Goal: Check status: Check status

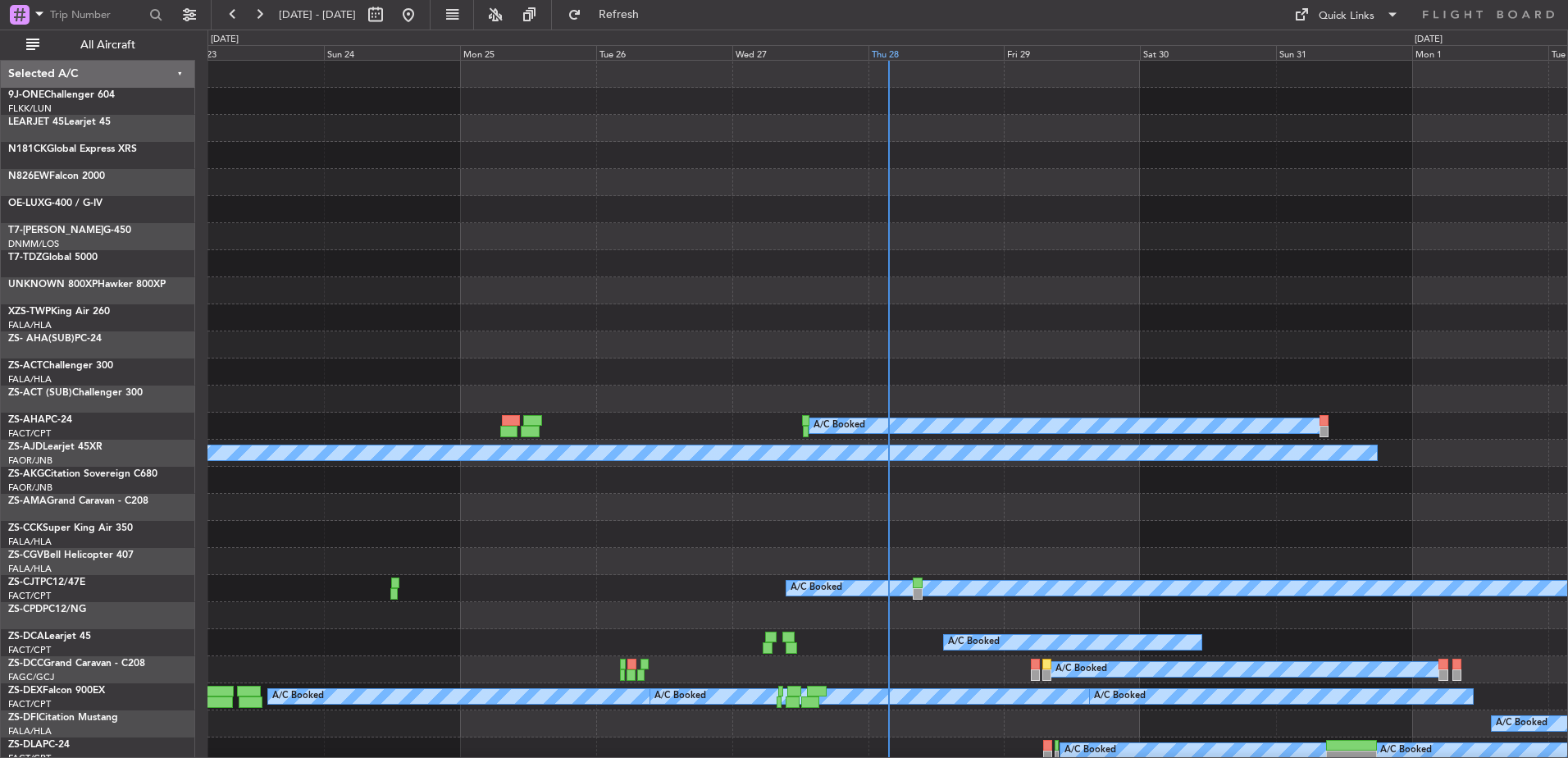
click at [901, 58] on div "Thu 28" at bounding box center [936, 52] width 136 height 15
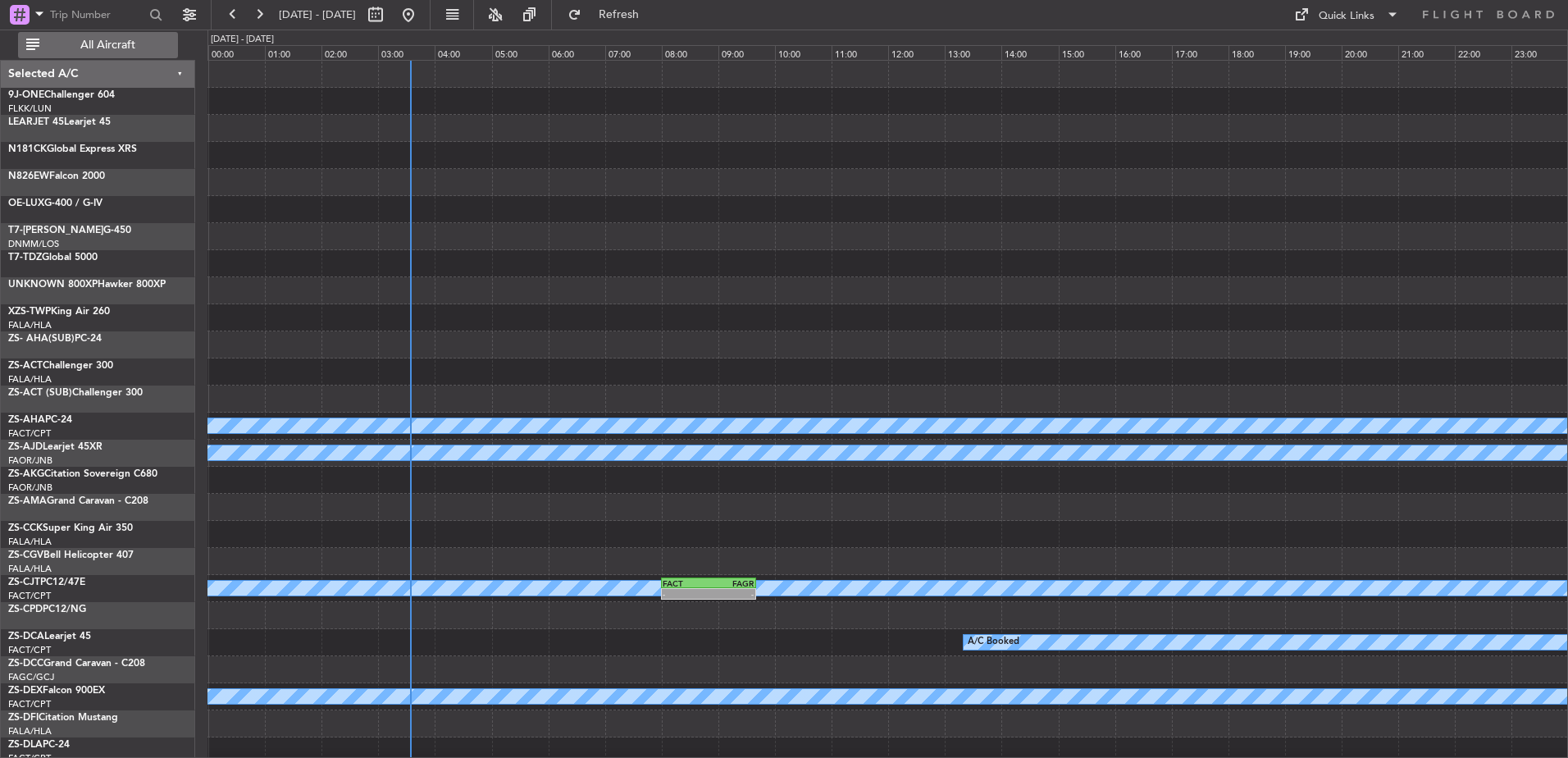
click at [117, 42] on span "All Aircraft" at bounding box center [108, 45] width 130 height 12
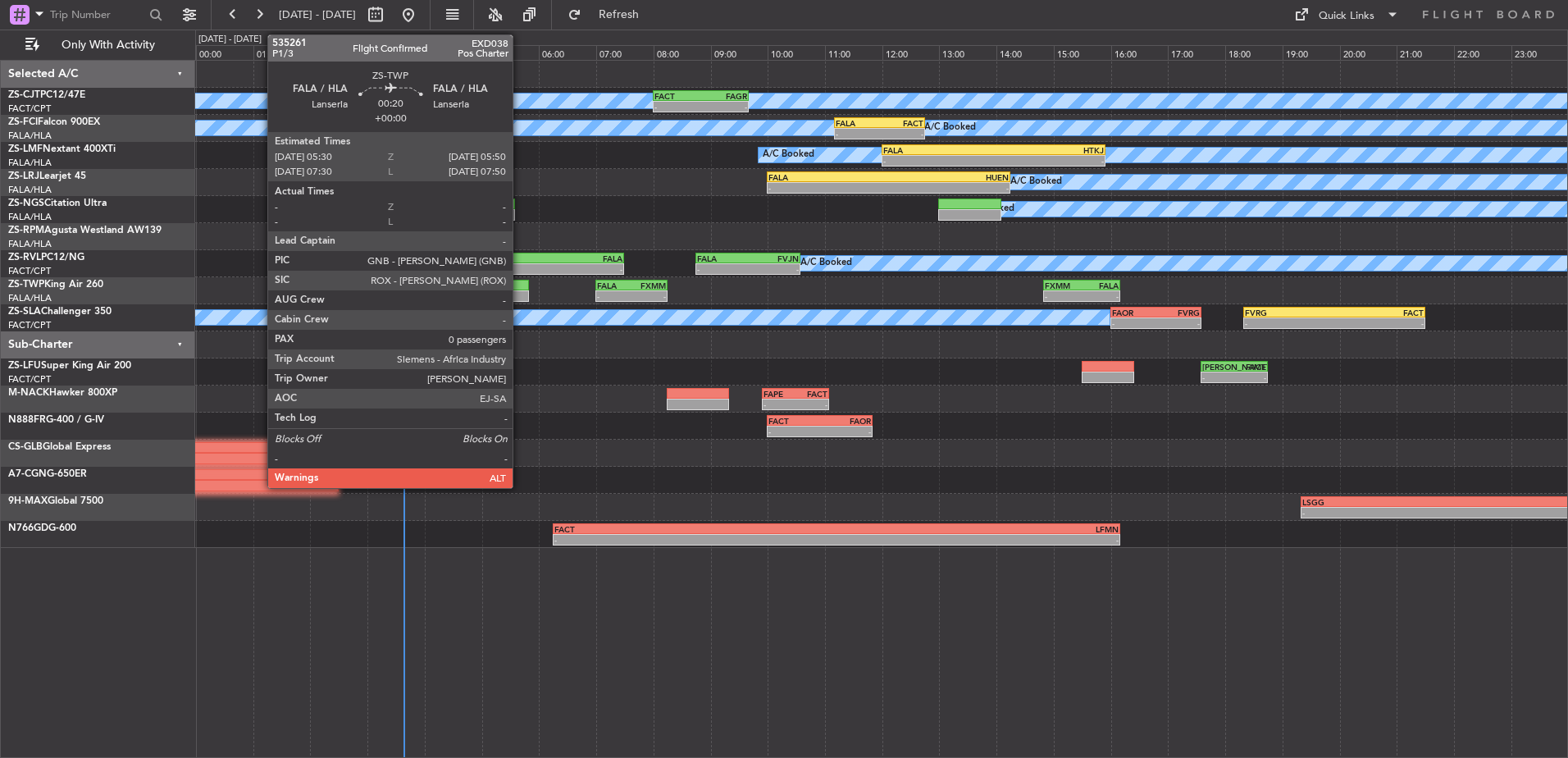
click at [520, 295] on div at bounding box center [520, 296] width 20 height 12
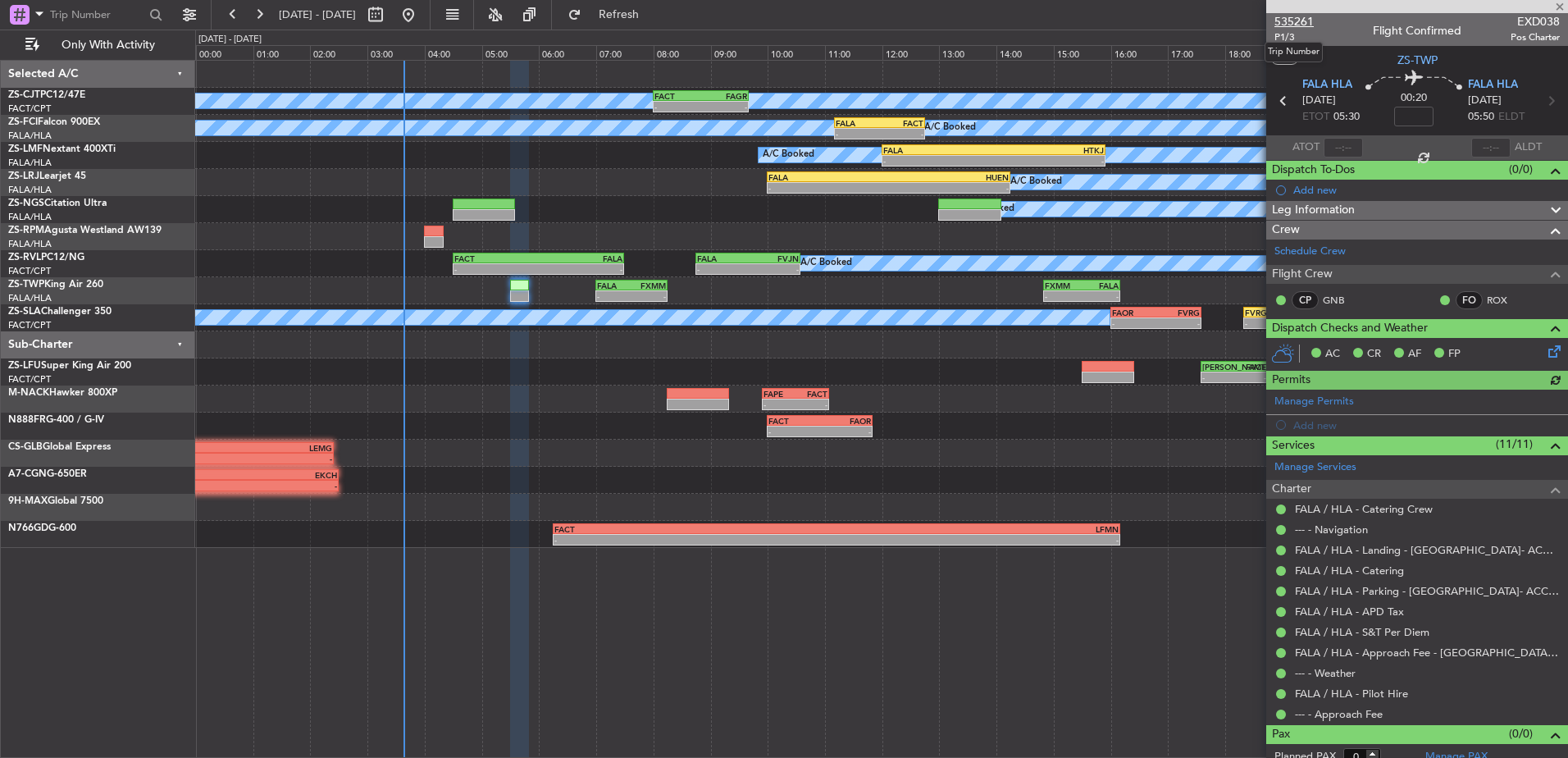
click at [1301, 18] on span "535261" at bounding box center [1295, 22] width 39 height 18
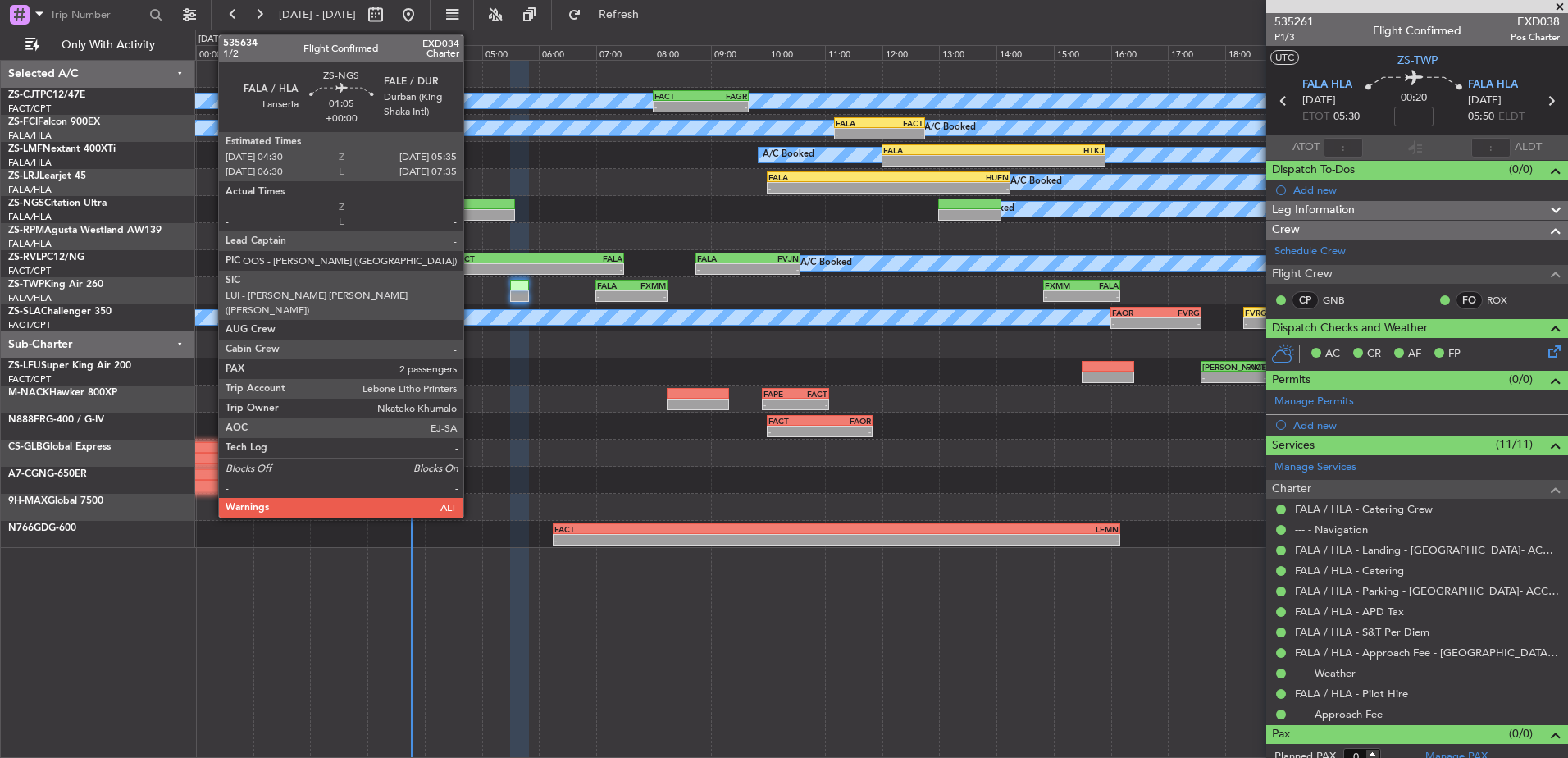
click at [471, 206] on div at bounding box center [484, 205] width 63 height 12
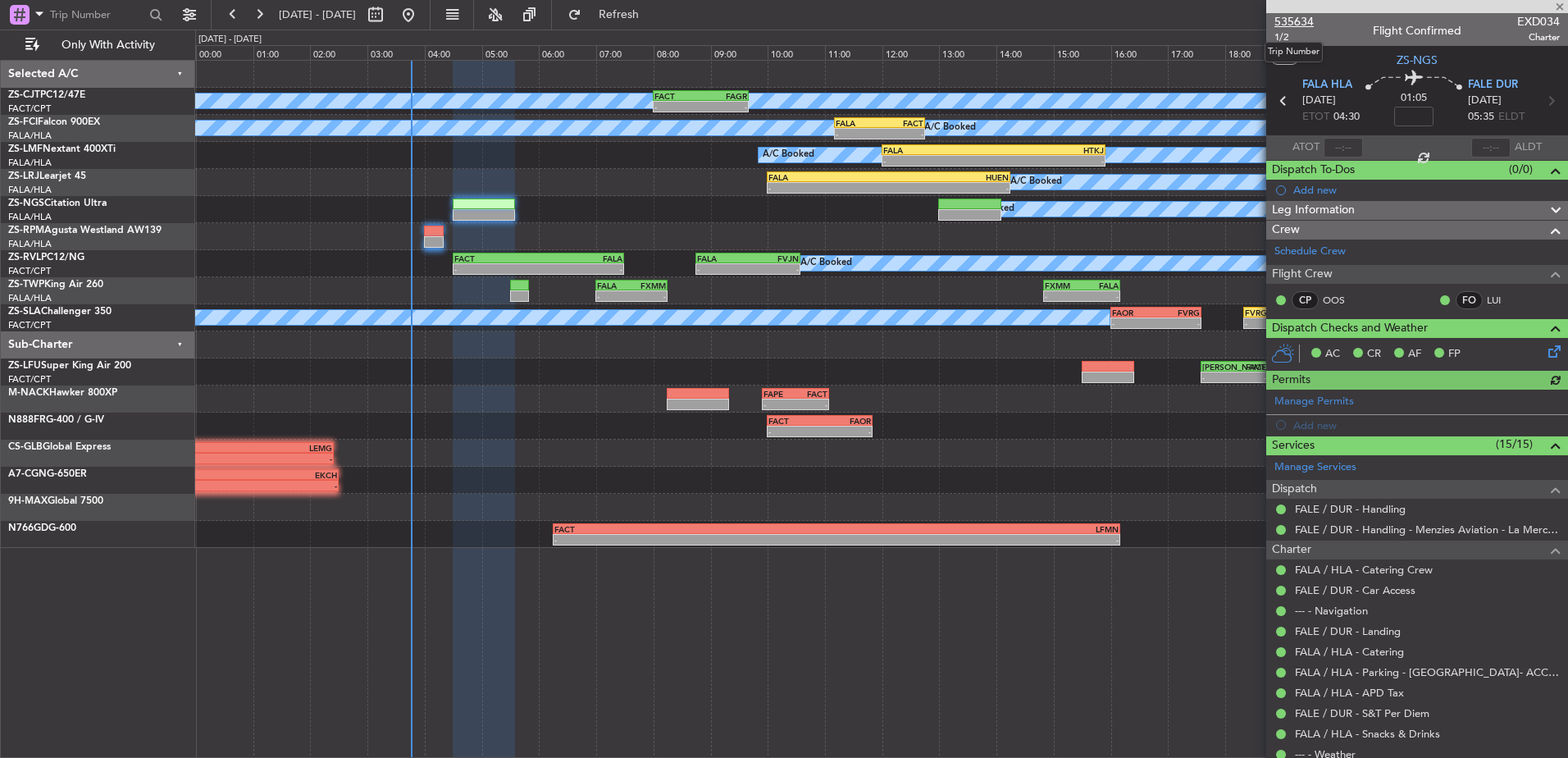
click at [1310, 19] on span "535634" at bounding box center [1295, 22] width 39 height 18
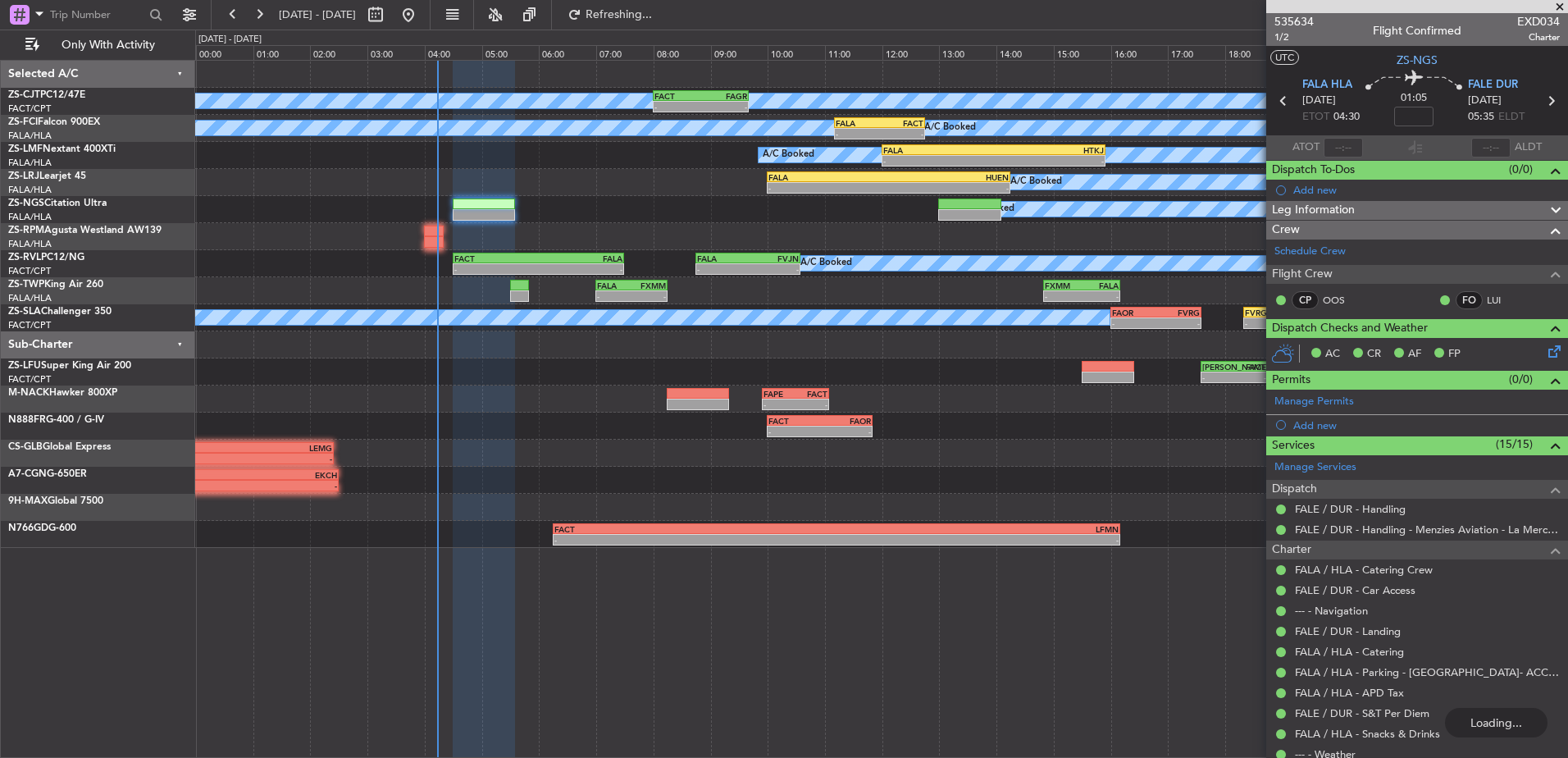
click at [1554, 5] on span at bounding box center [1560, 7] width 17 height 15
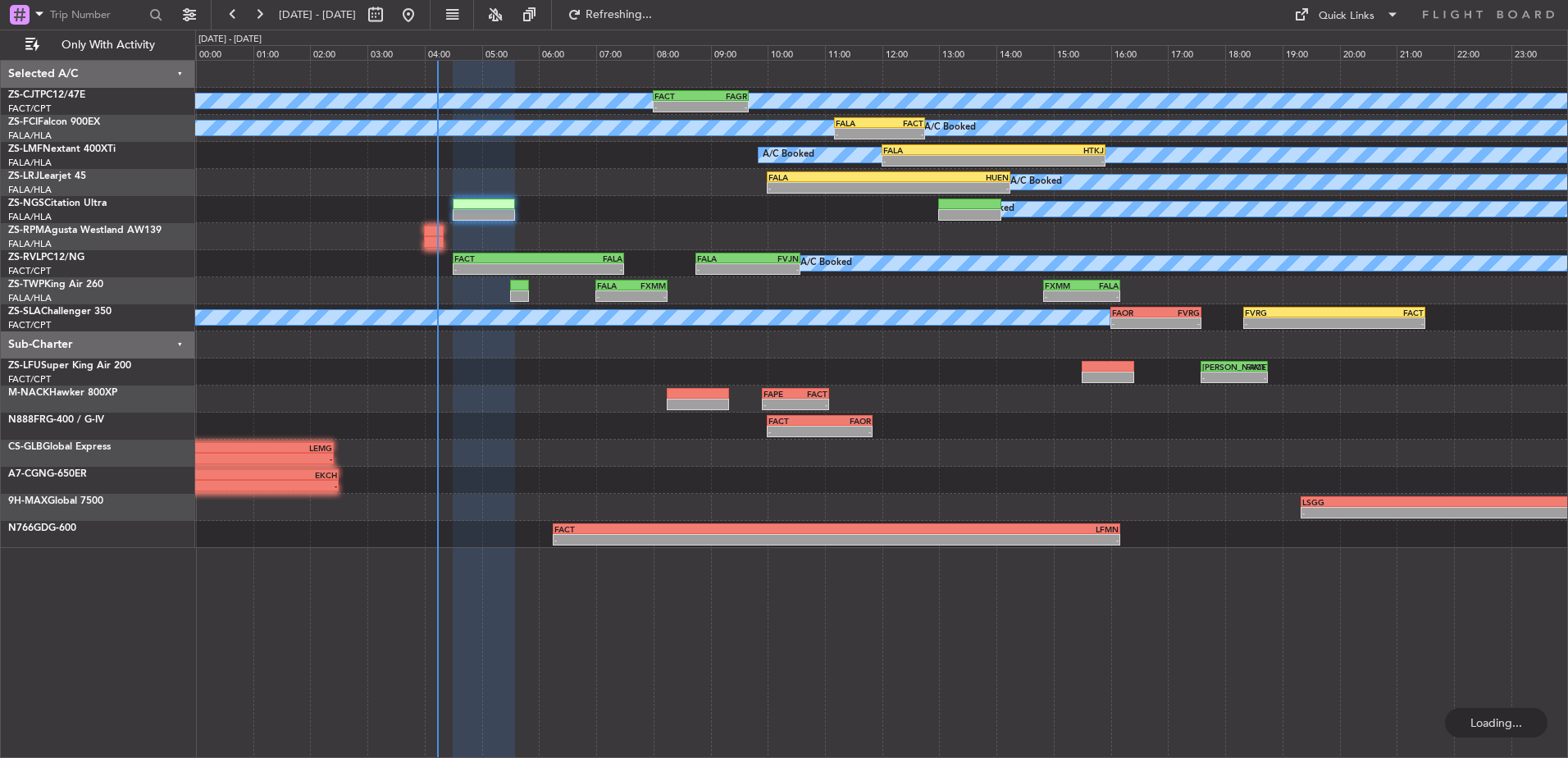
type input "0"
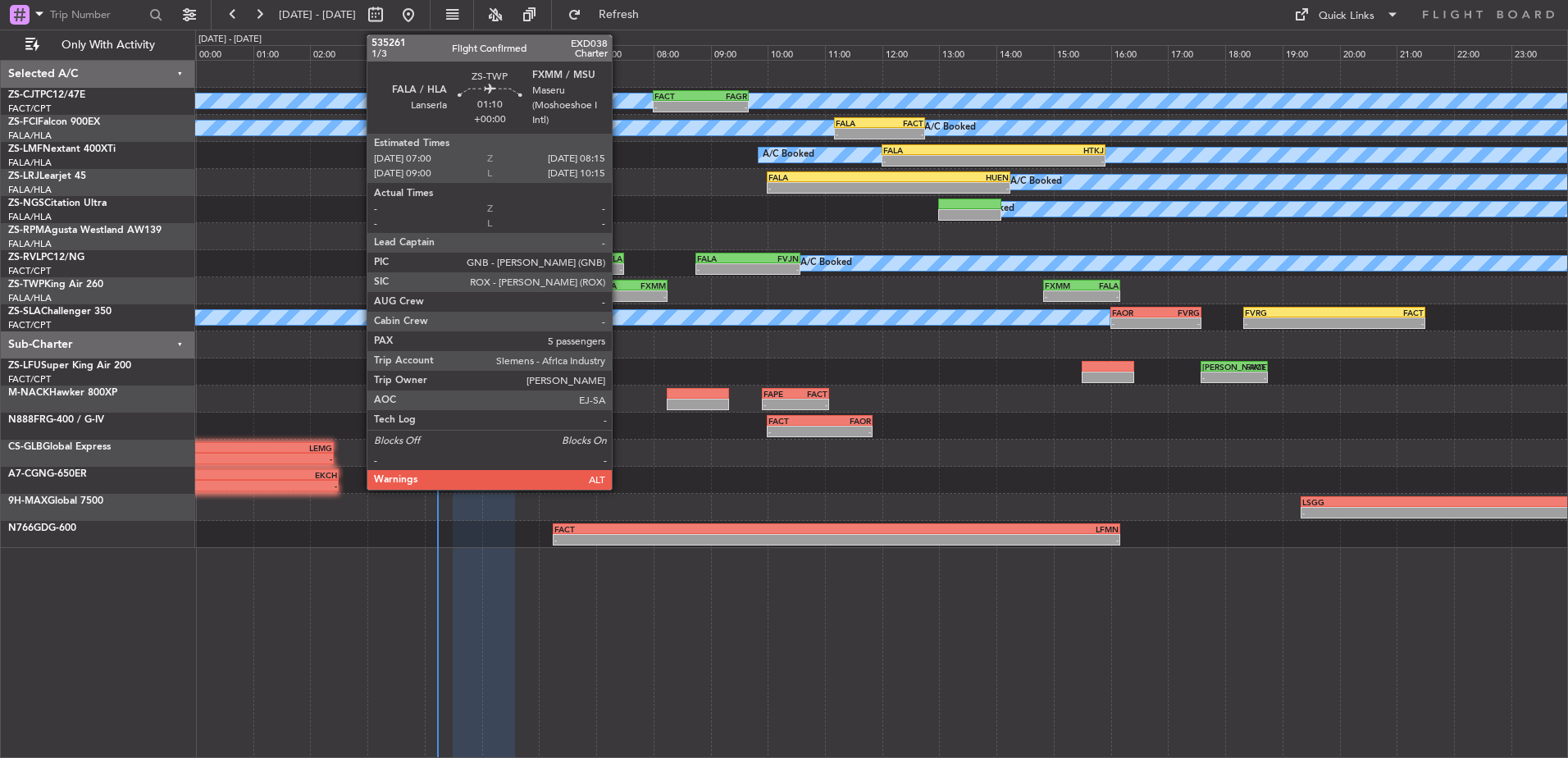
click at [619, 292] on div "-" at bounding box center [614, 296] width 34 height 10
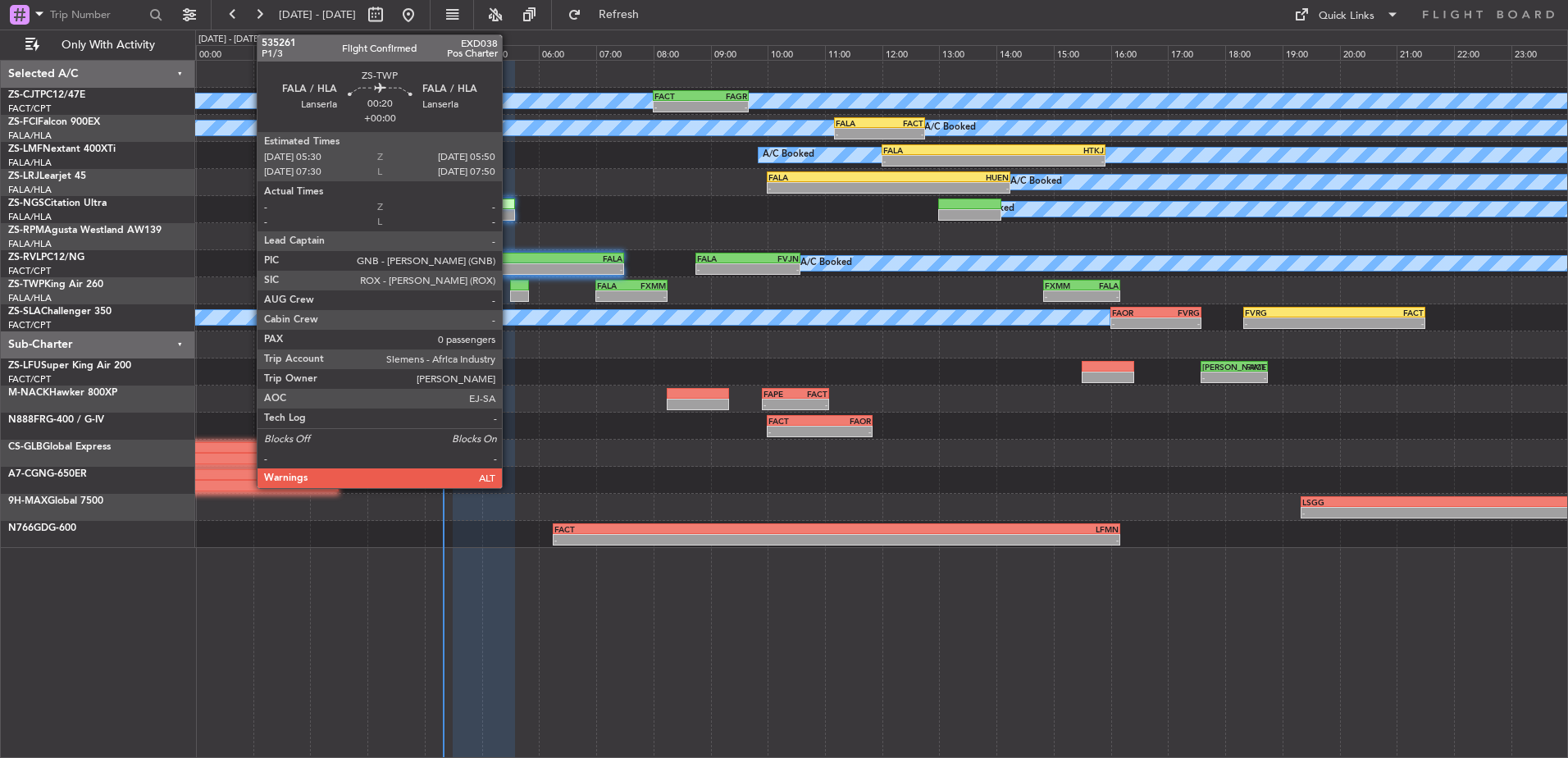
click at [510, 286] on div at bounding box center [520, 286] width 20 height 12
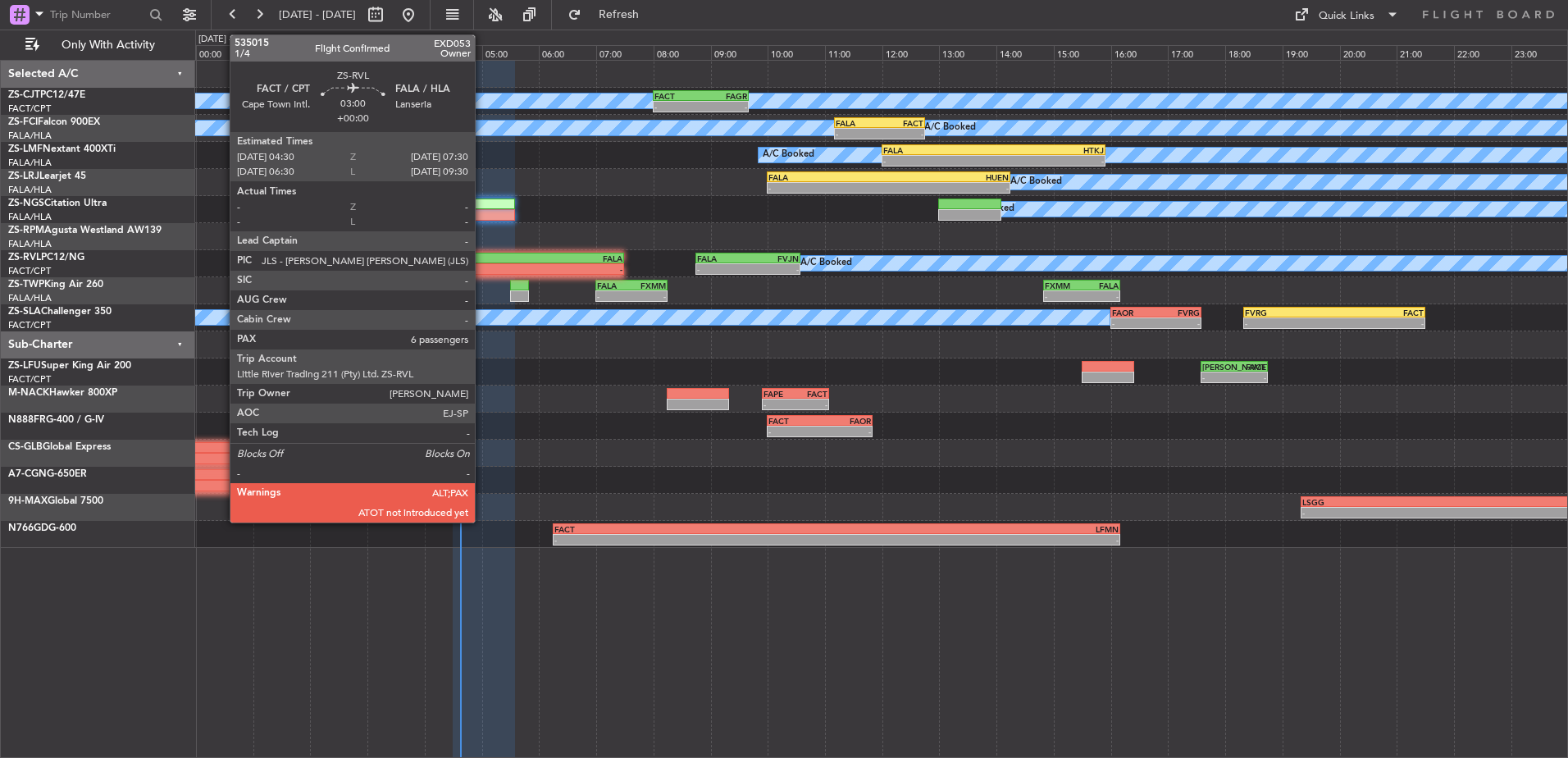
click at [482, 254] on div "FACT" at bounding box center [497, 259] width 84 height 10
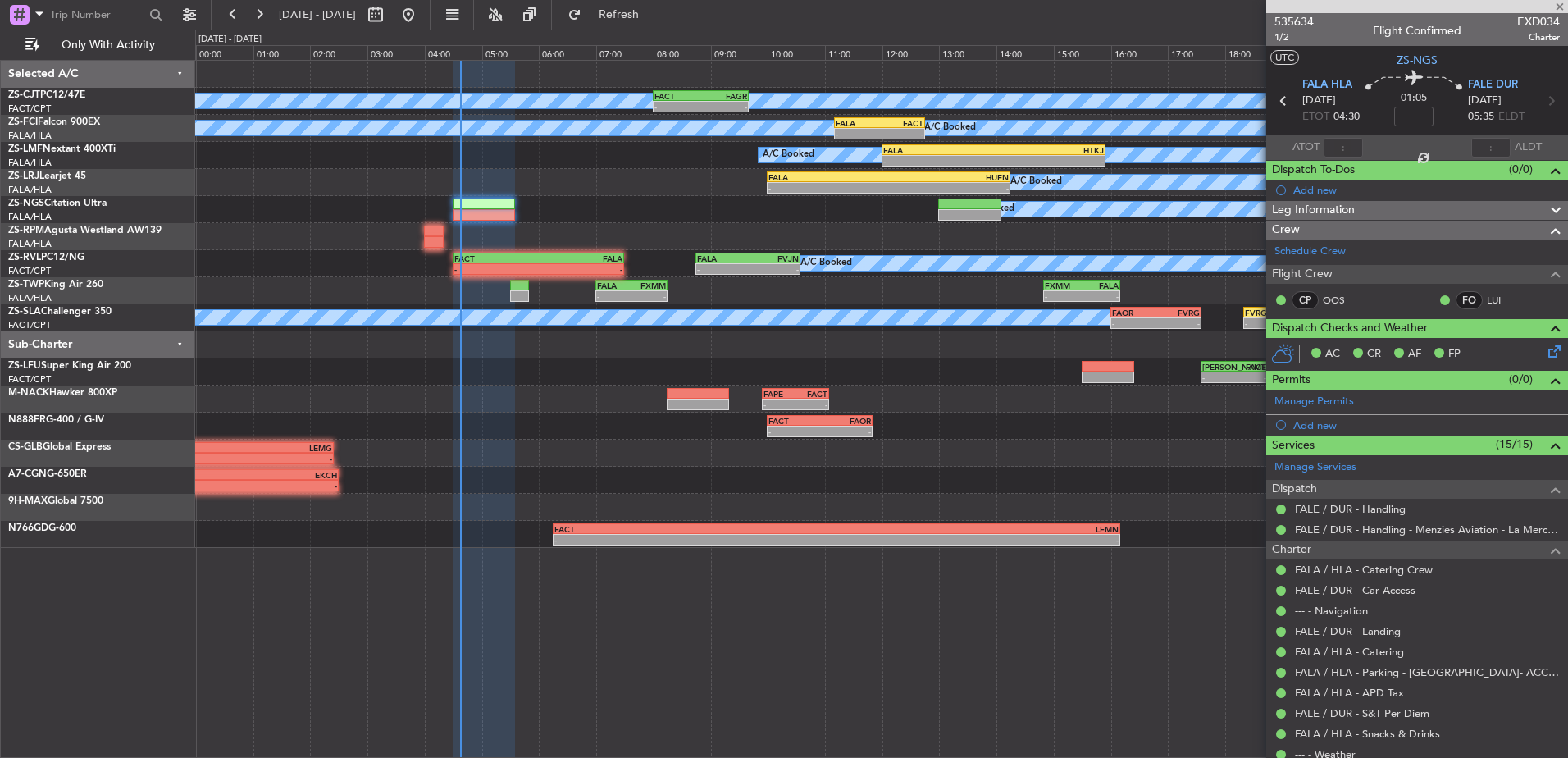
type input "6"
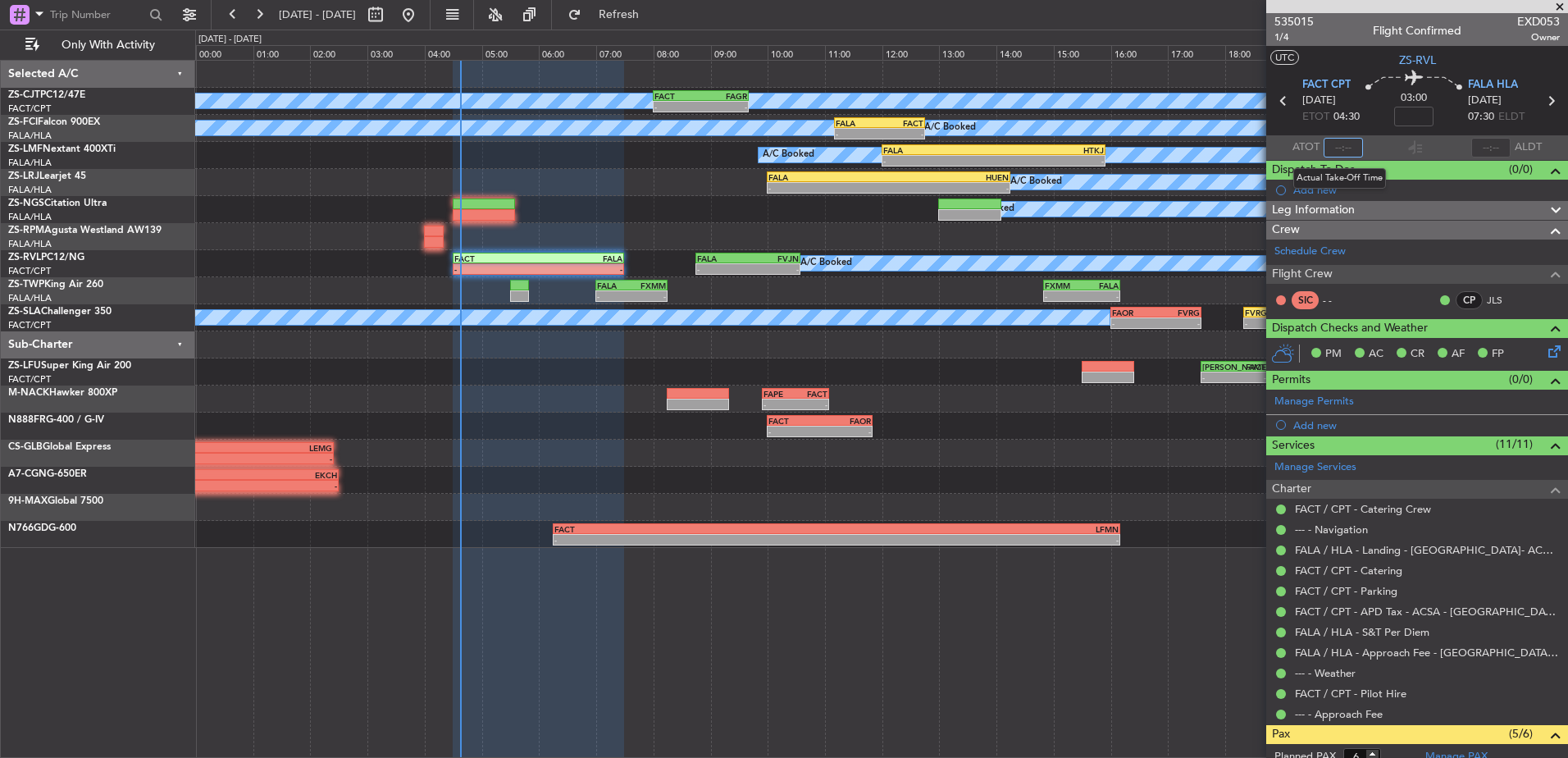
click at [1341, 147] on input "text" at bounding box center [1344, 148] width 39 height 20
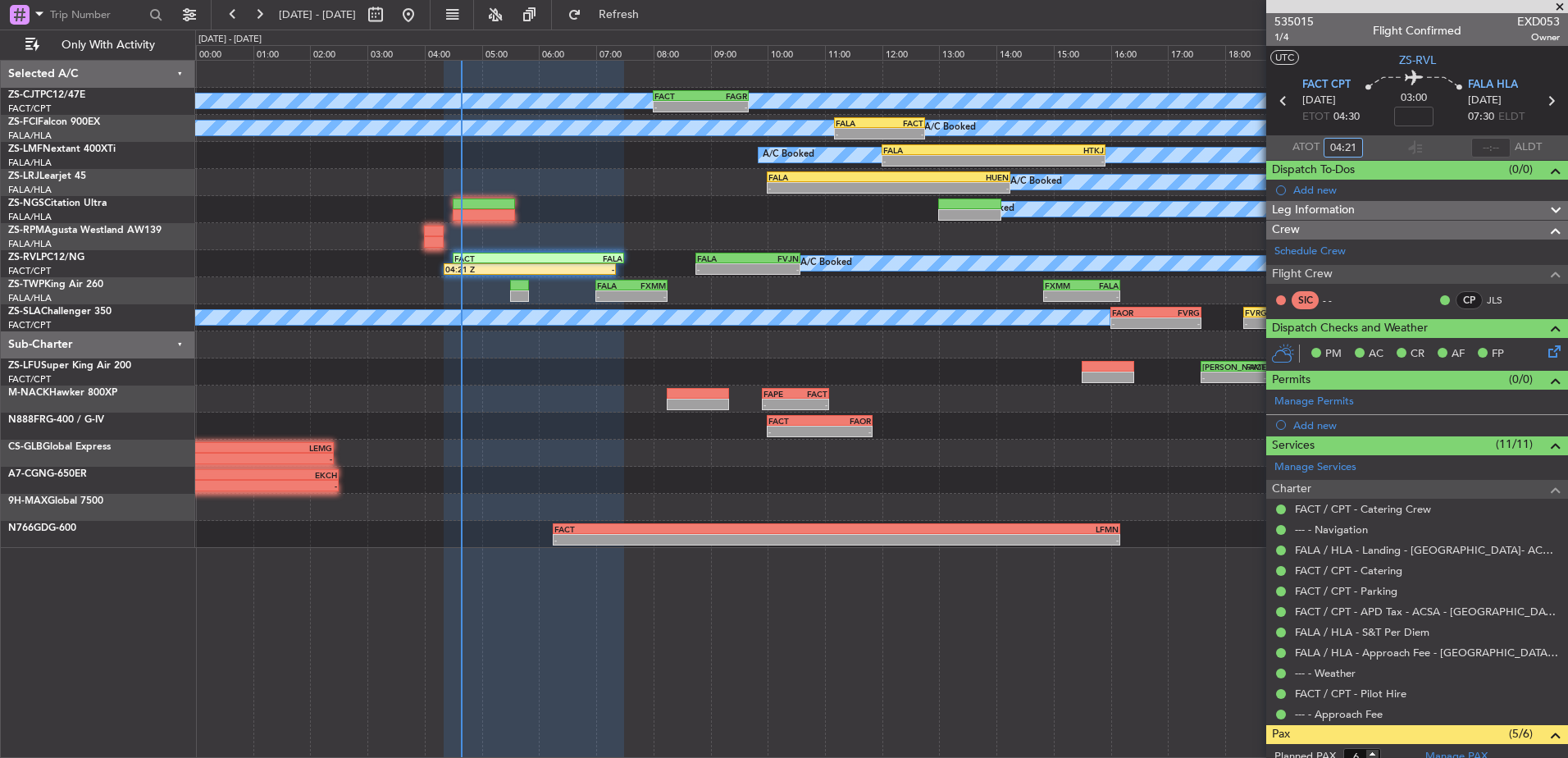
type input "04:21"
click at [1561, 1] on span at bounding box center [1560, 7] width 17 height 15
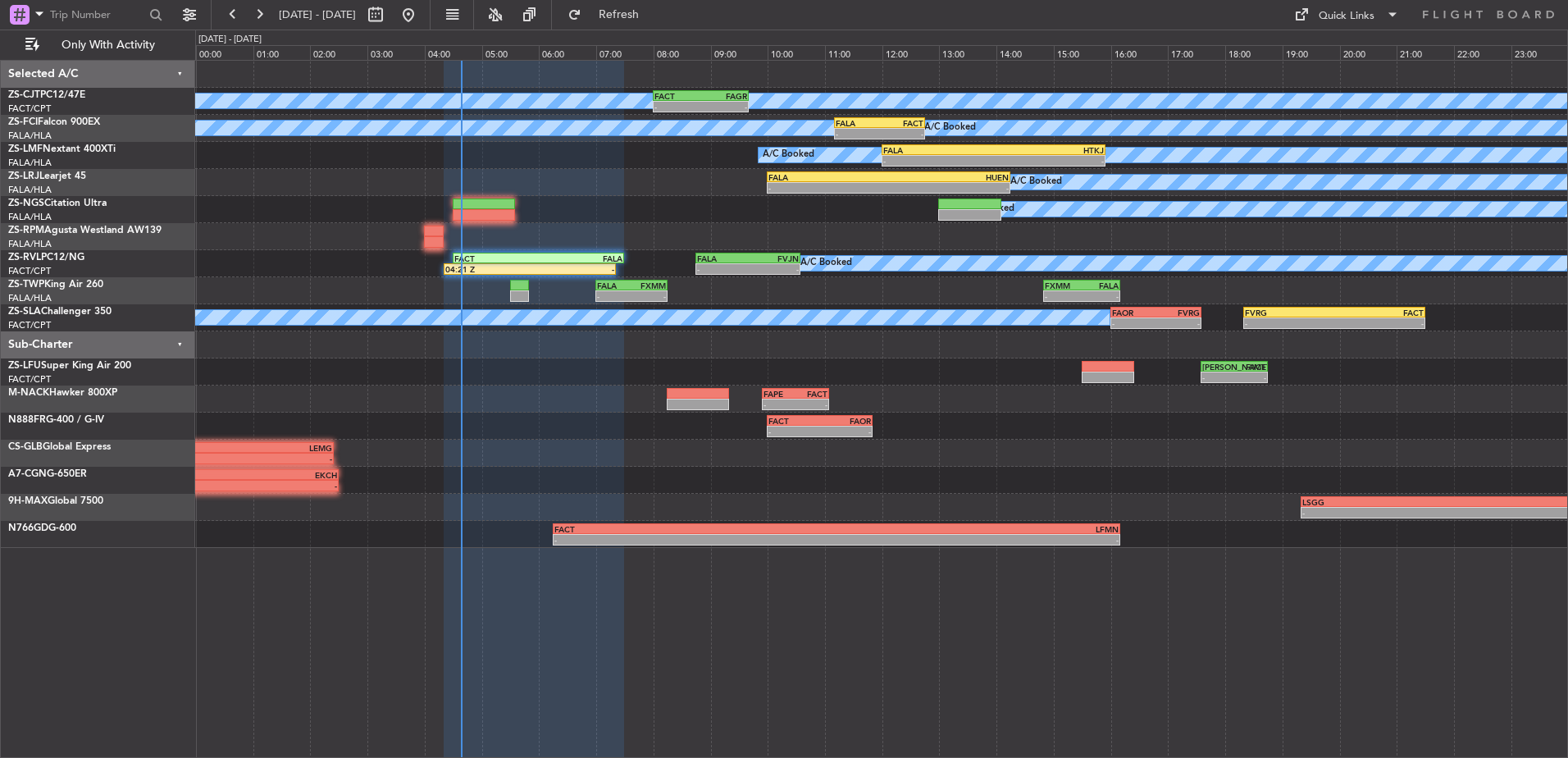
type input "0"
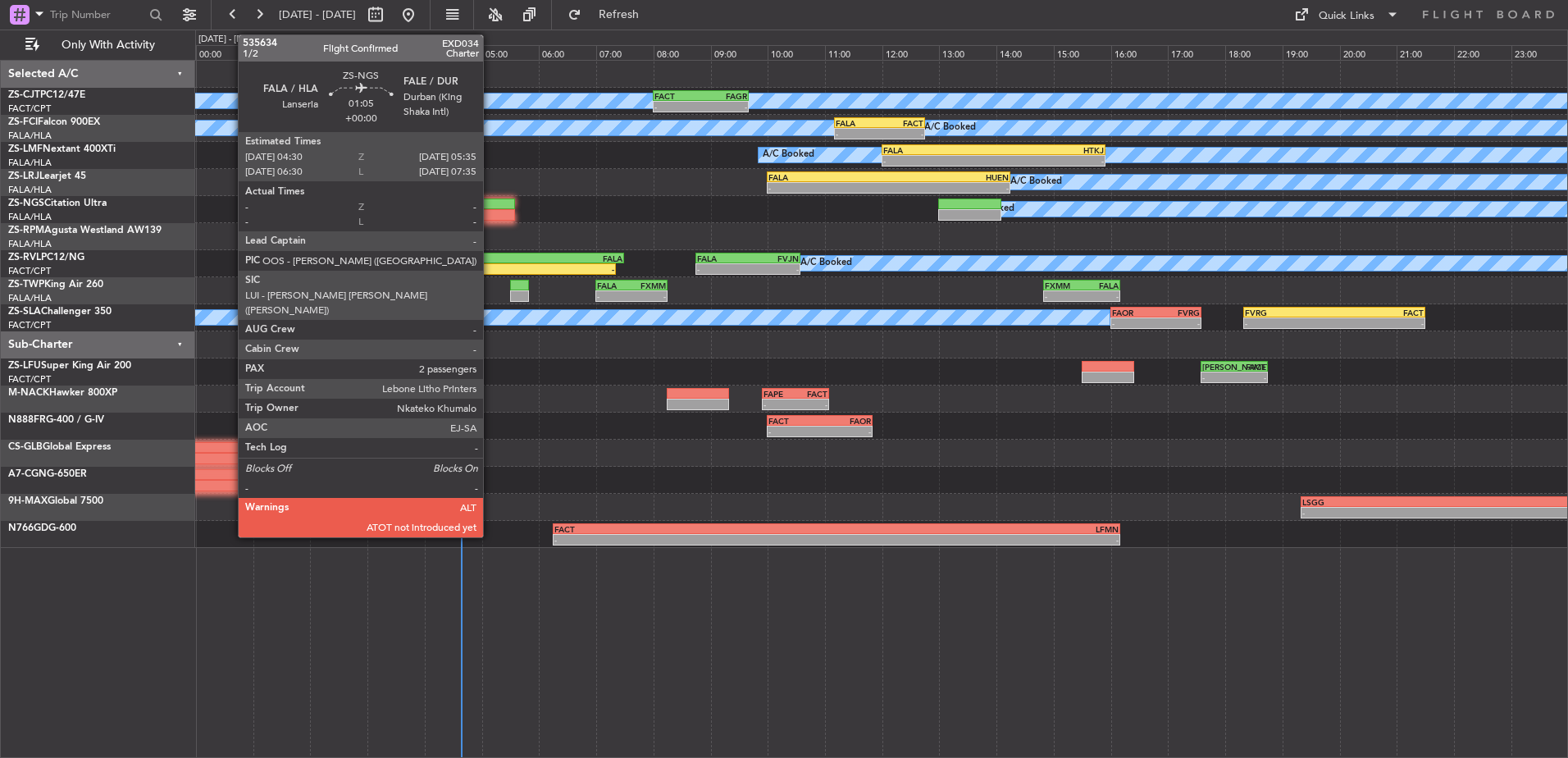
click at [489, 205] on div at bounding box center [484, 205] width 63 height 12
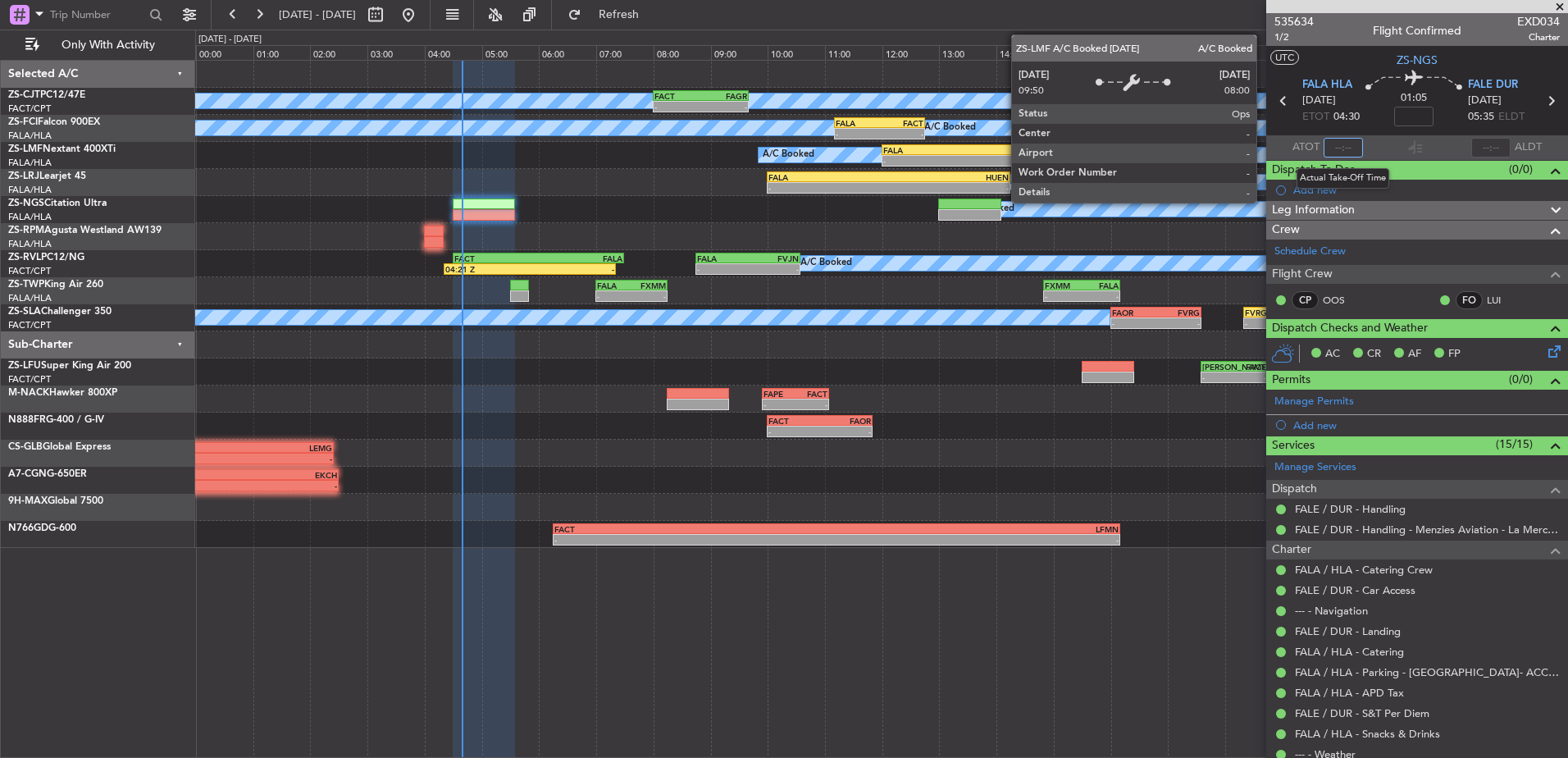
click at [1339, 145] on input "text" at bounding box center [1344, 148] width 39 height 20
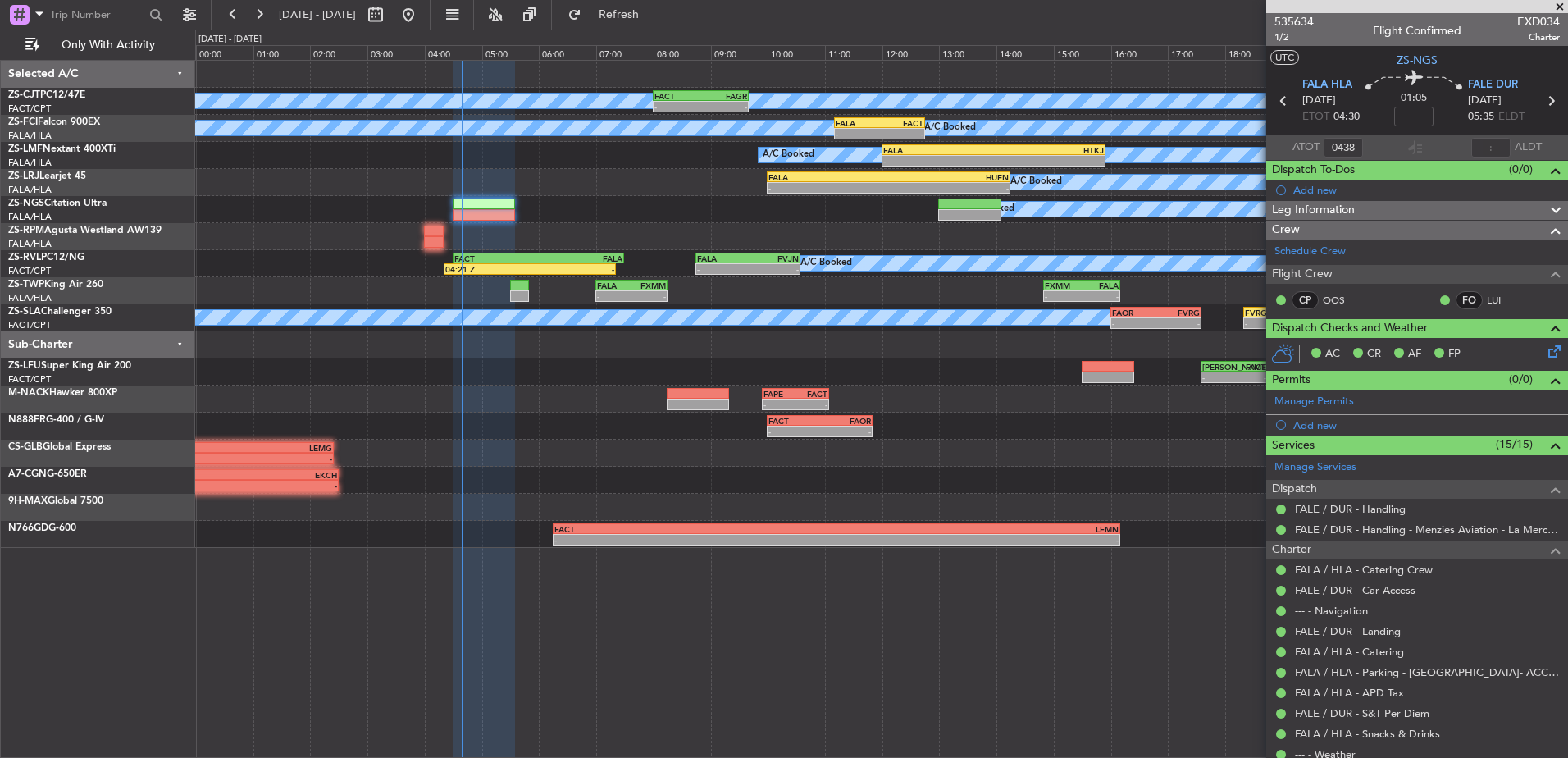
type input "04:38"
click at [1559, 11] on span at bounding box center [1560, 7] width 17 height 15
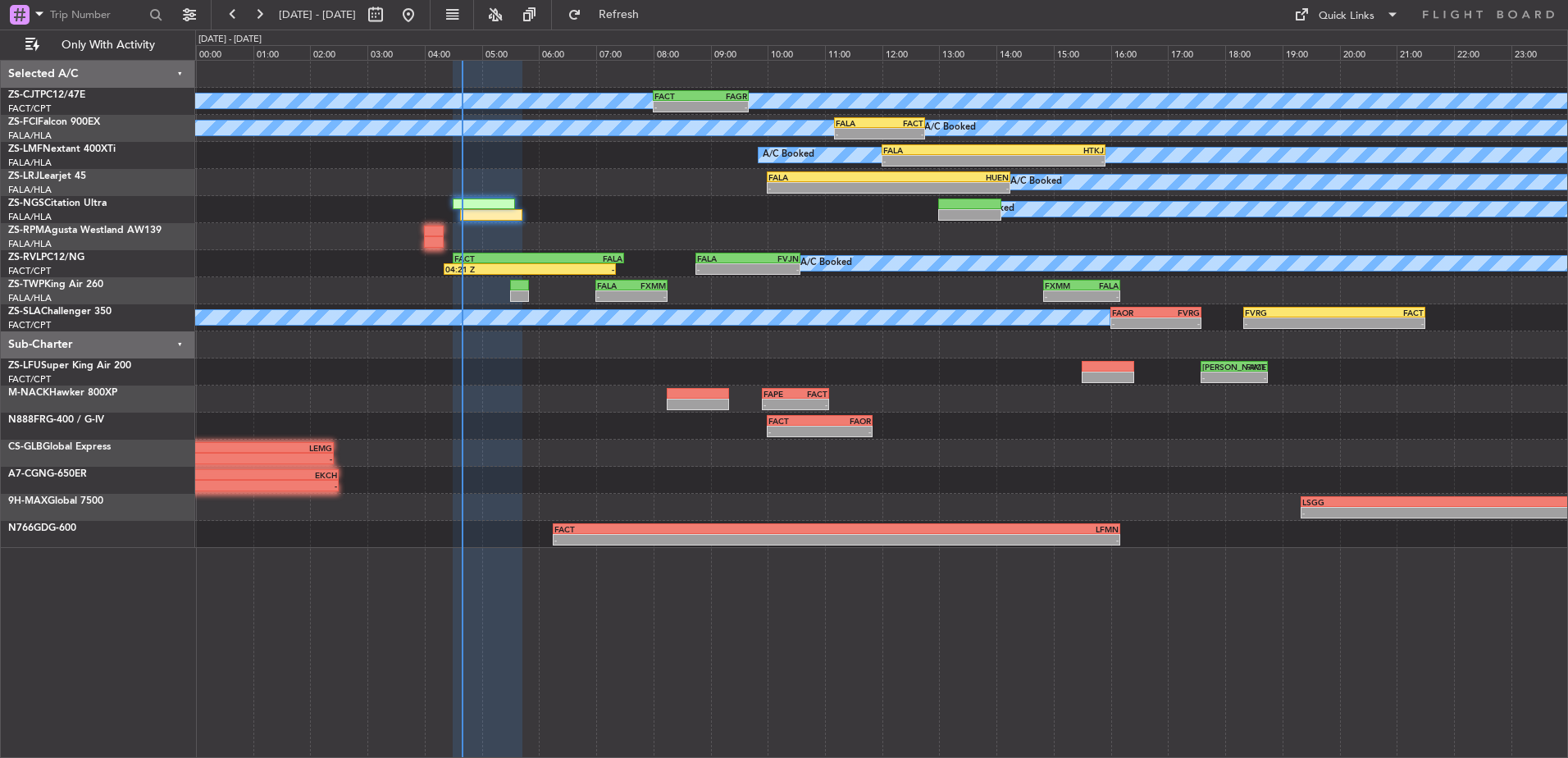
type input "0"
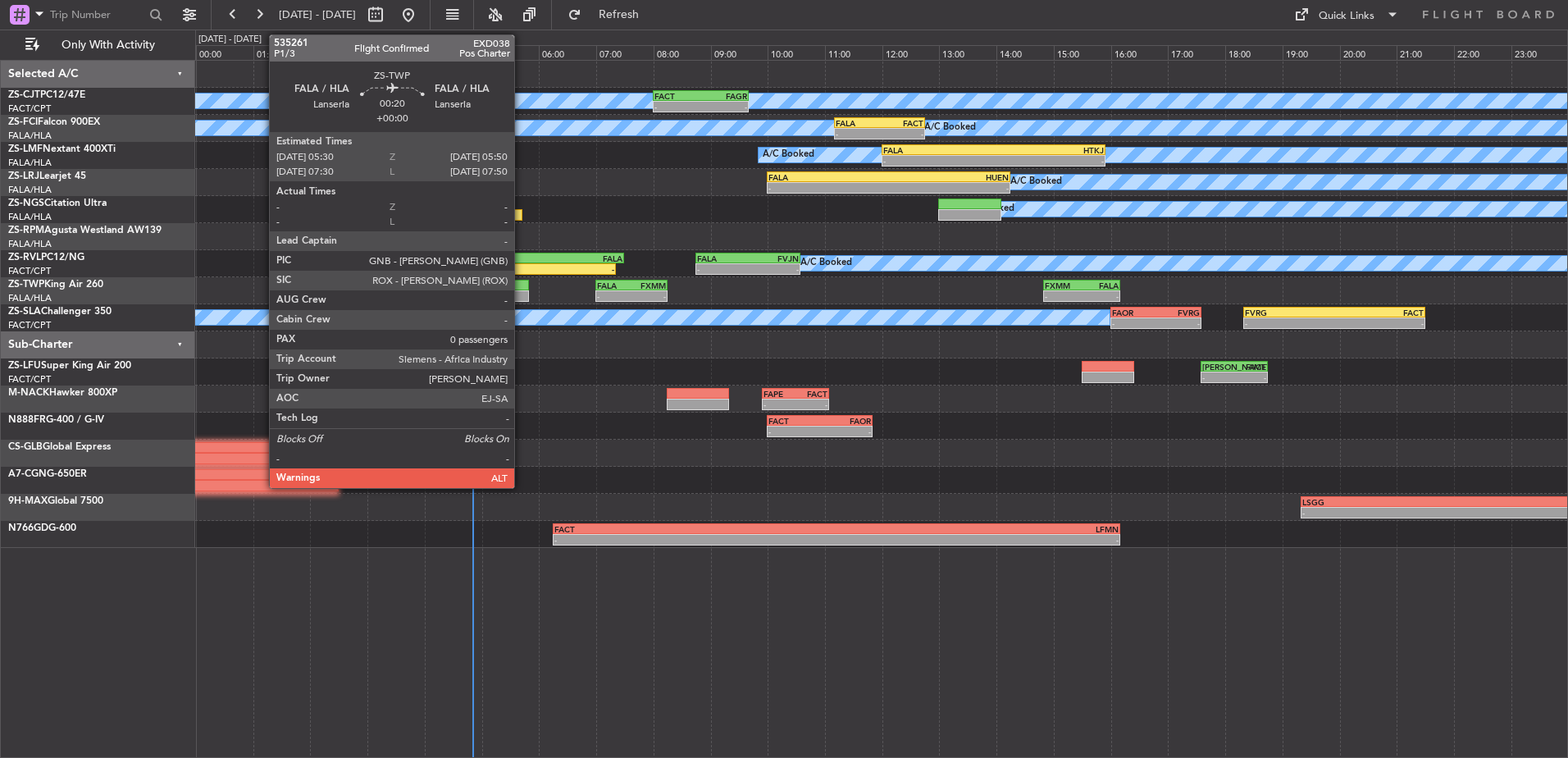
click at [522, 291] on div at bounding box center [520, 296] width 20 height 12
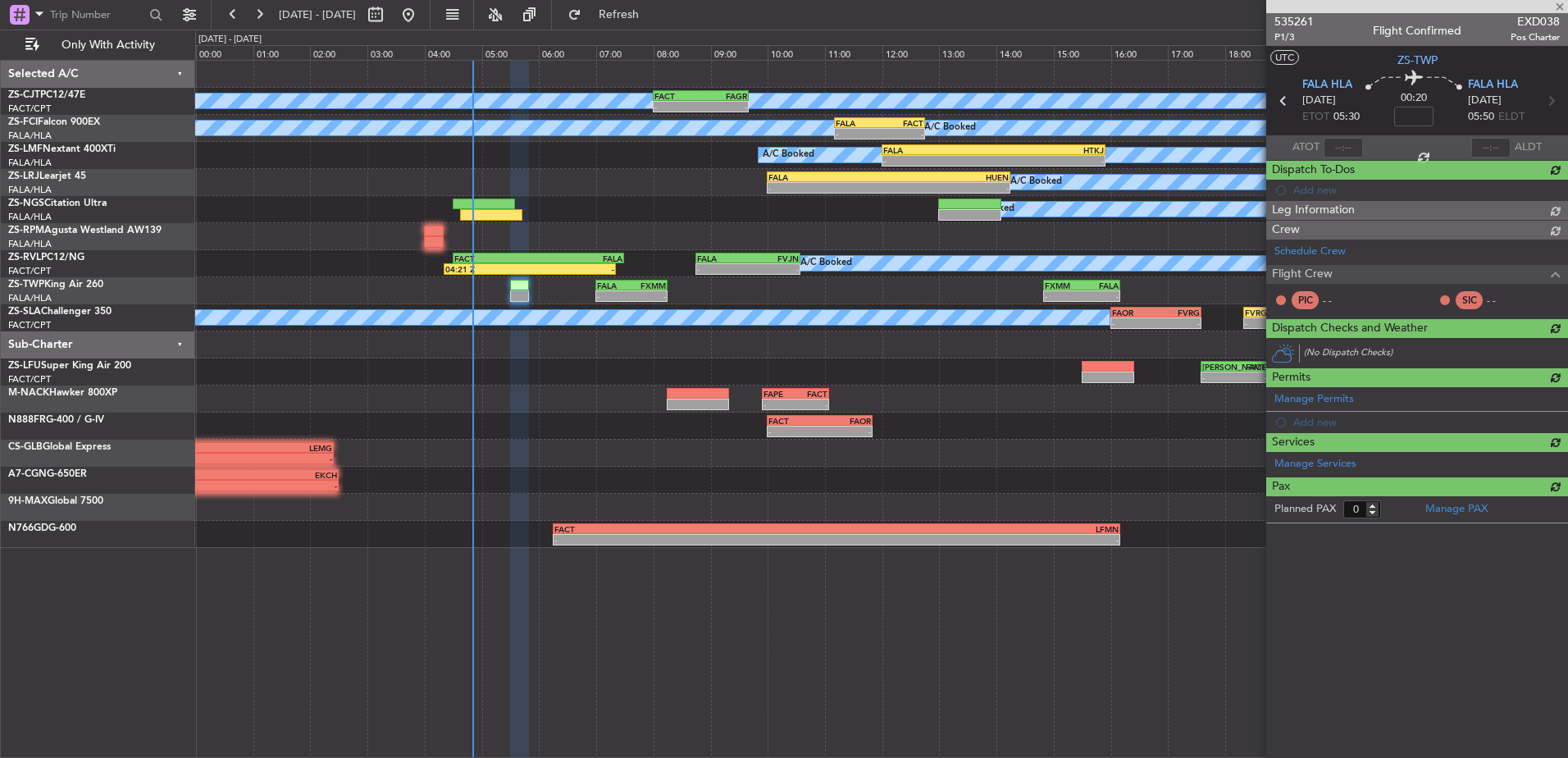
click at [1309, 26] on span "535261" at bounding box center [1295, 22] width 39 height 18
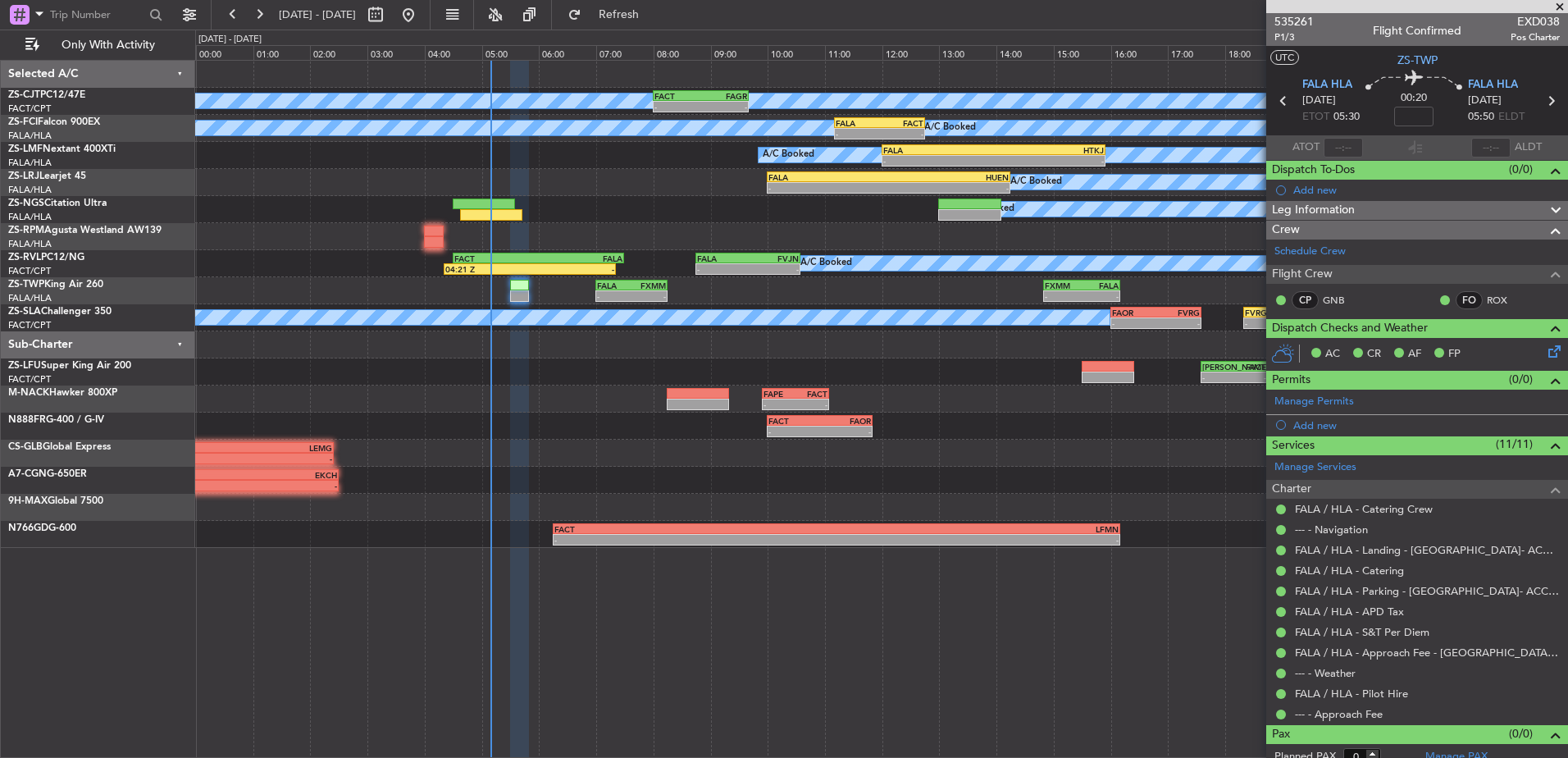
click at [1557, 11] on span at bounding box center [1560, 7] width 17 height 15
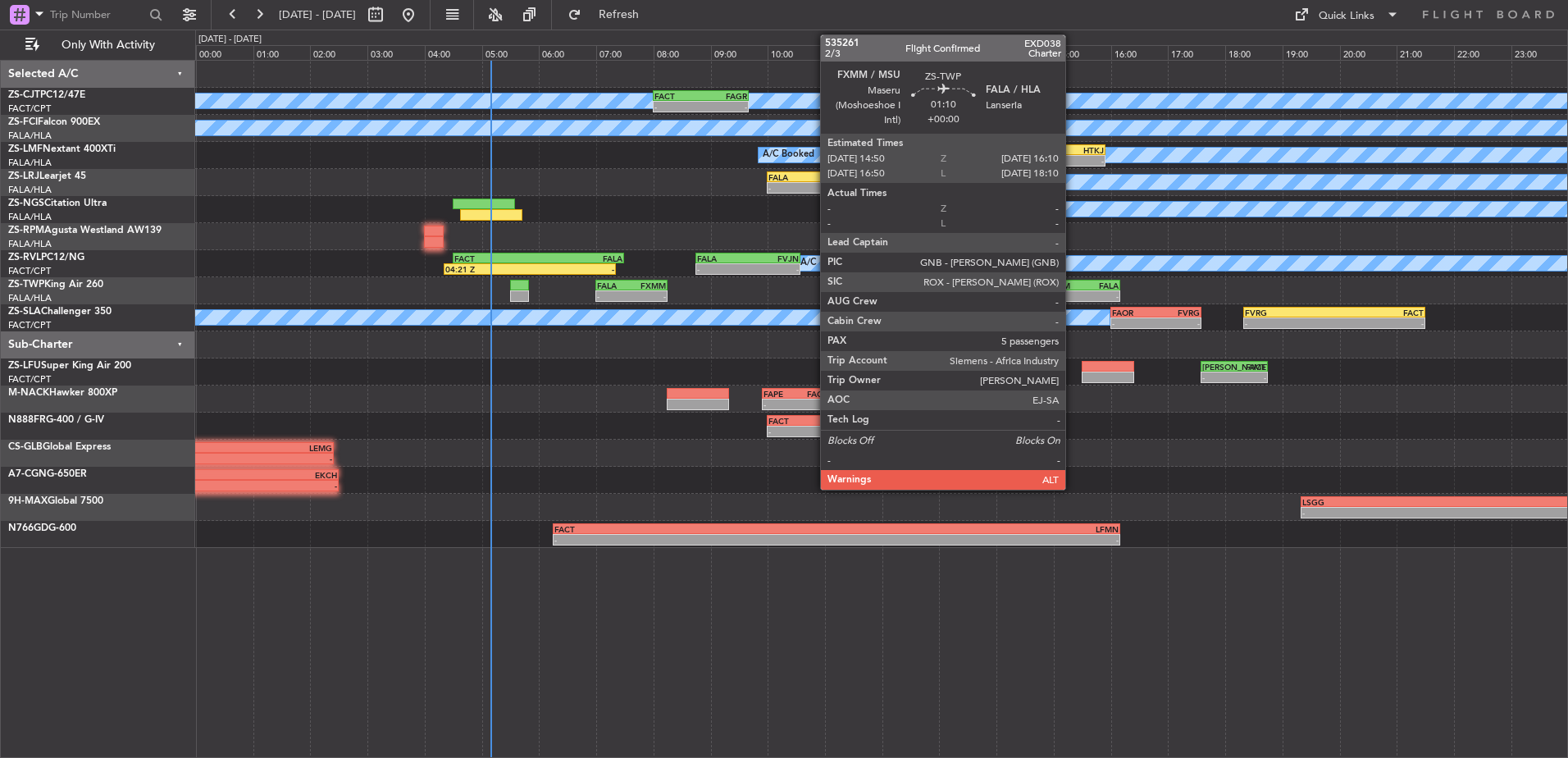
click at [1073, 295] on div "-" at bounding box center [1064, 296] width 37 height 10
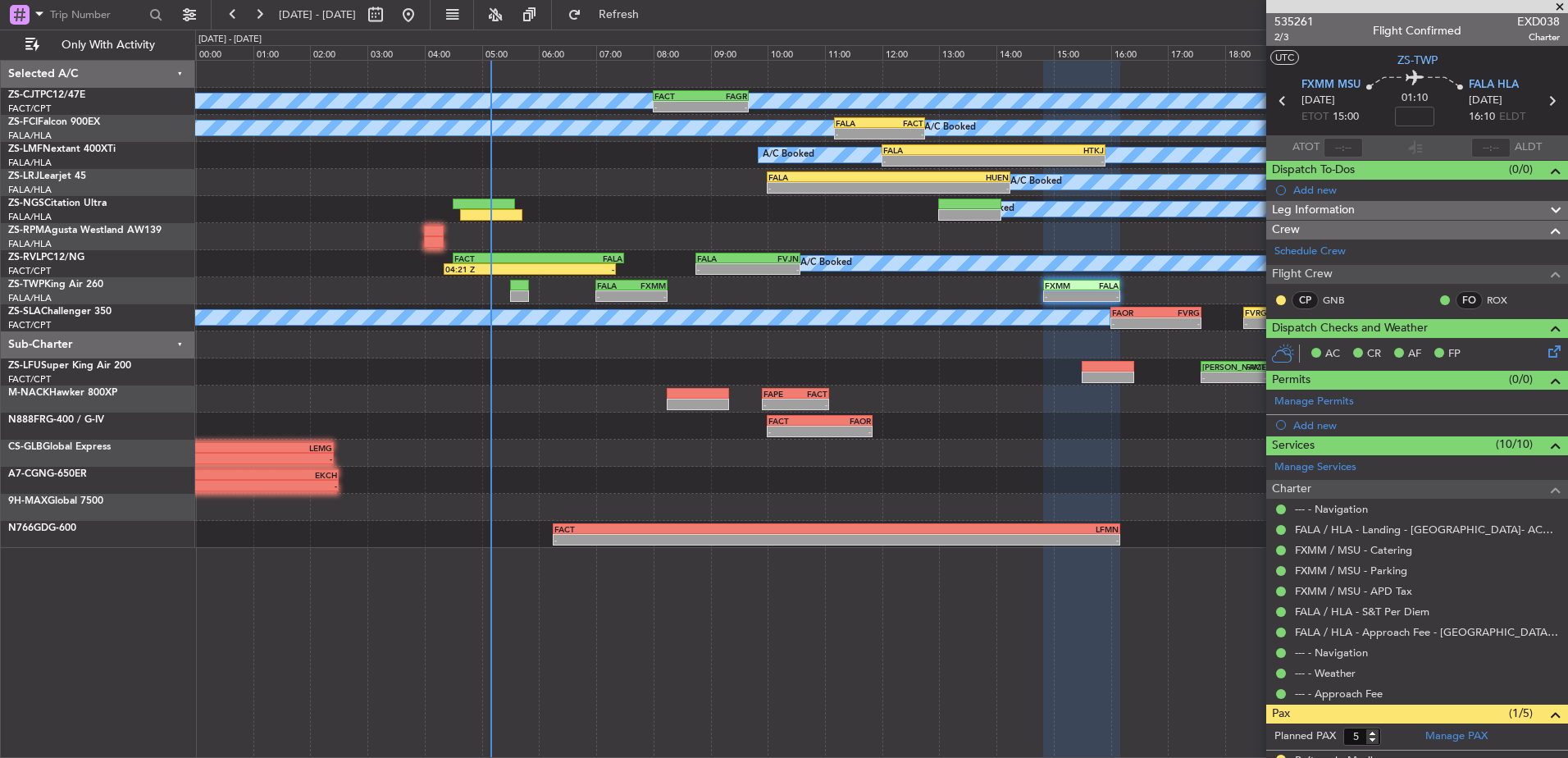
click at [1561, 11] on span at bounding box center [1560, 7] width 17 height 15
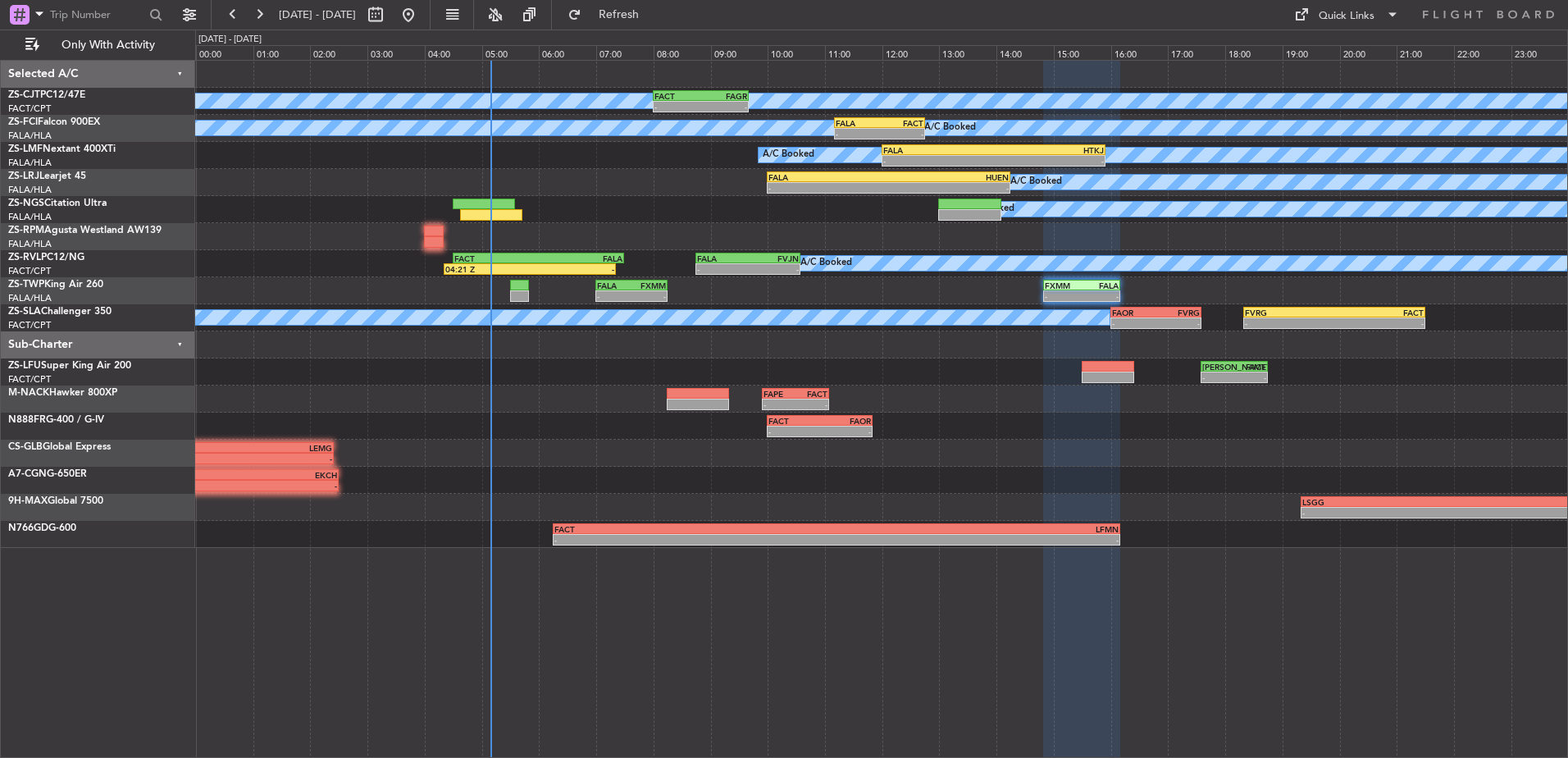
type input "0"
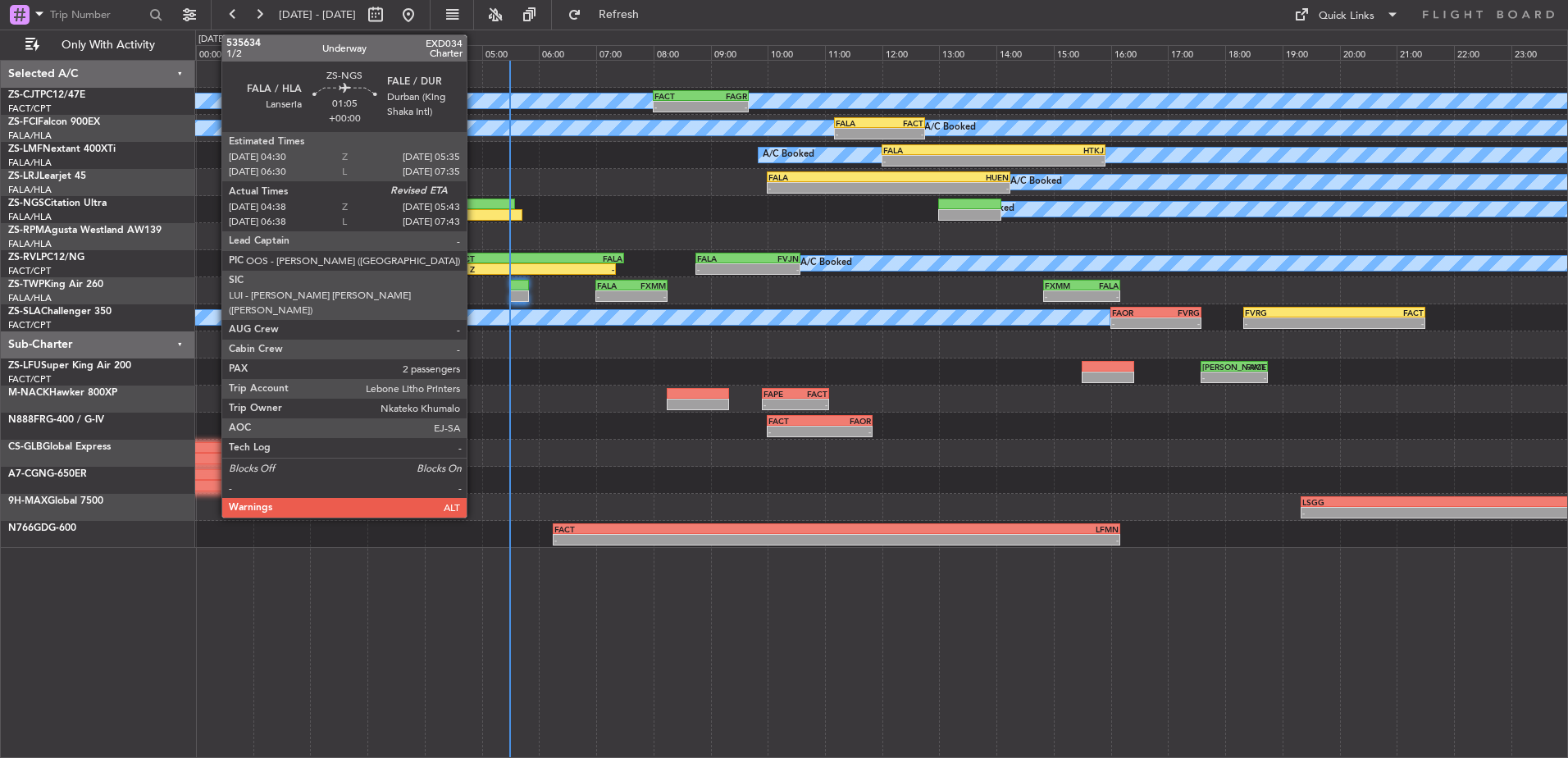
click at [474, 215] on div at bounding box center [492, 215] width 63 height 12
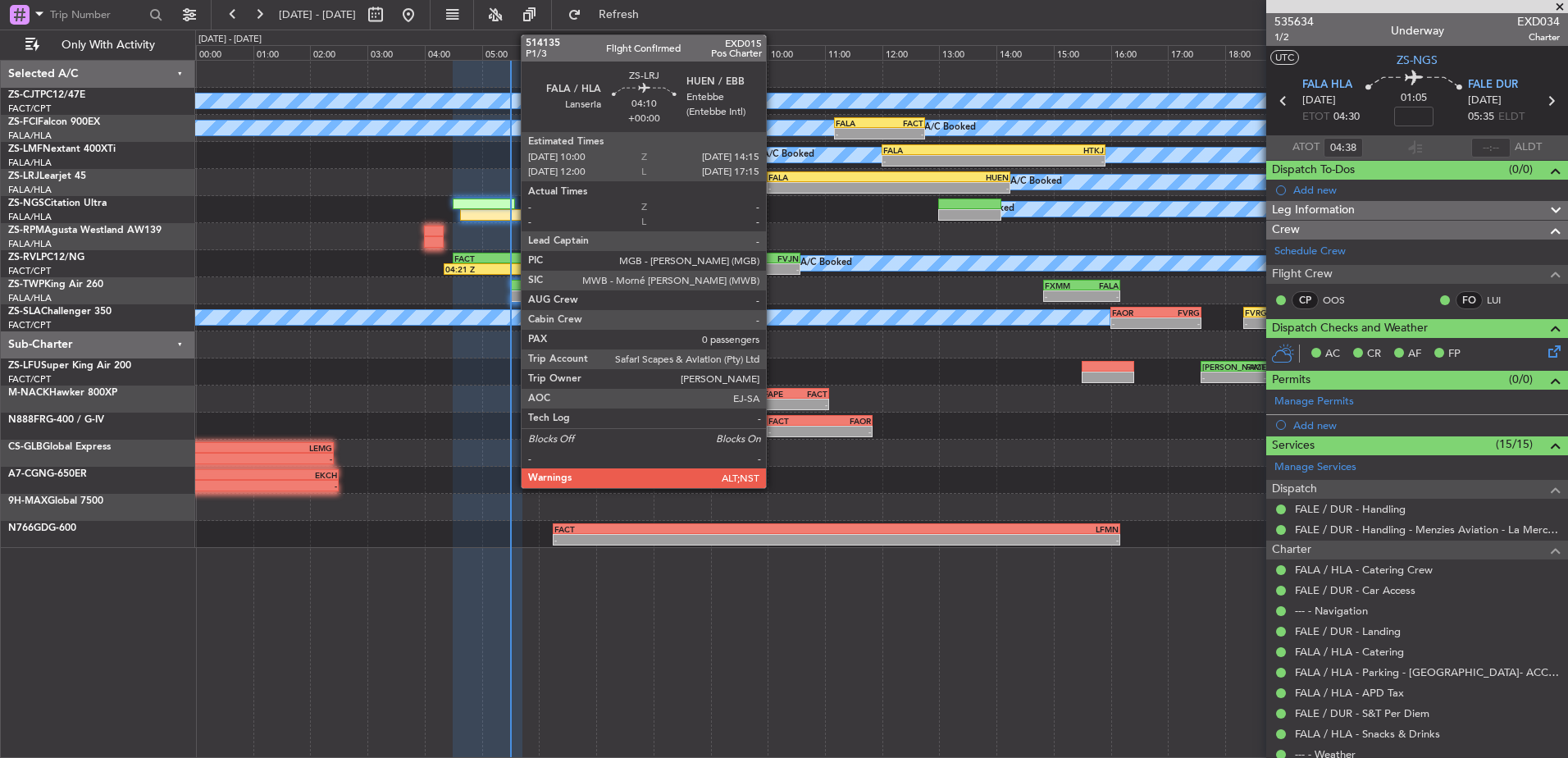
click at [774, 182] on div "- -" at bounding box center [888, 188] width 244 height 12
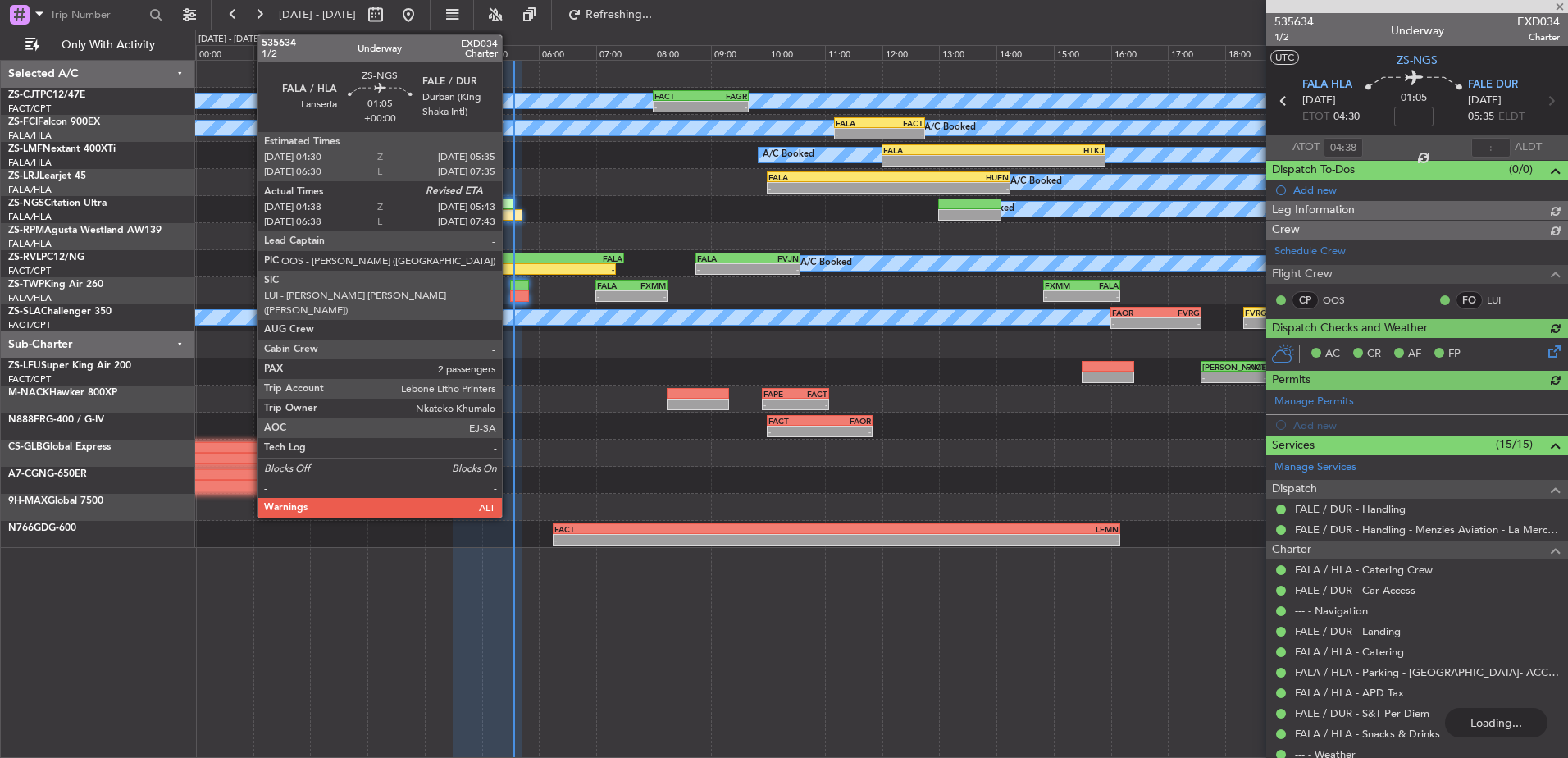
click at [509, 199] on div at bounding box center [484, 205] width 63 height 12
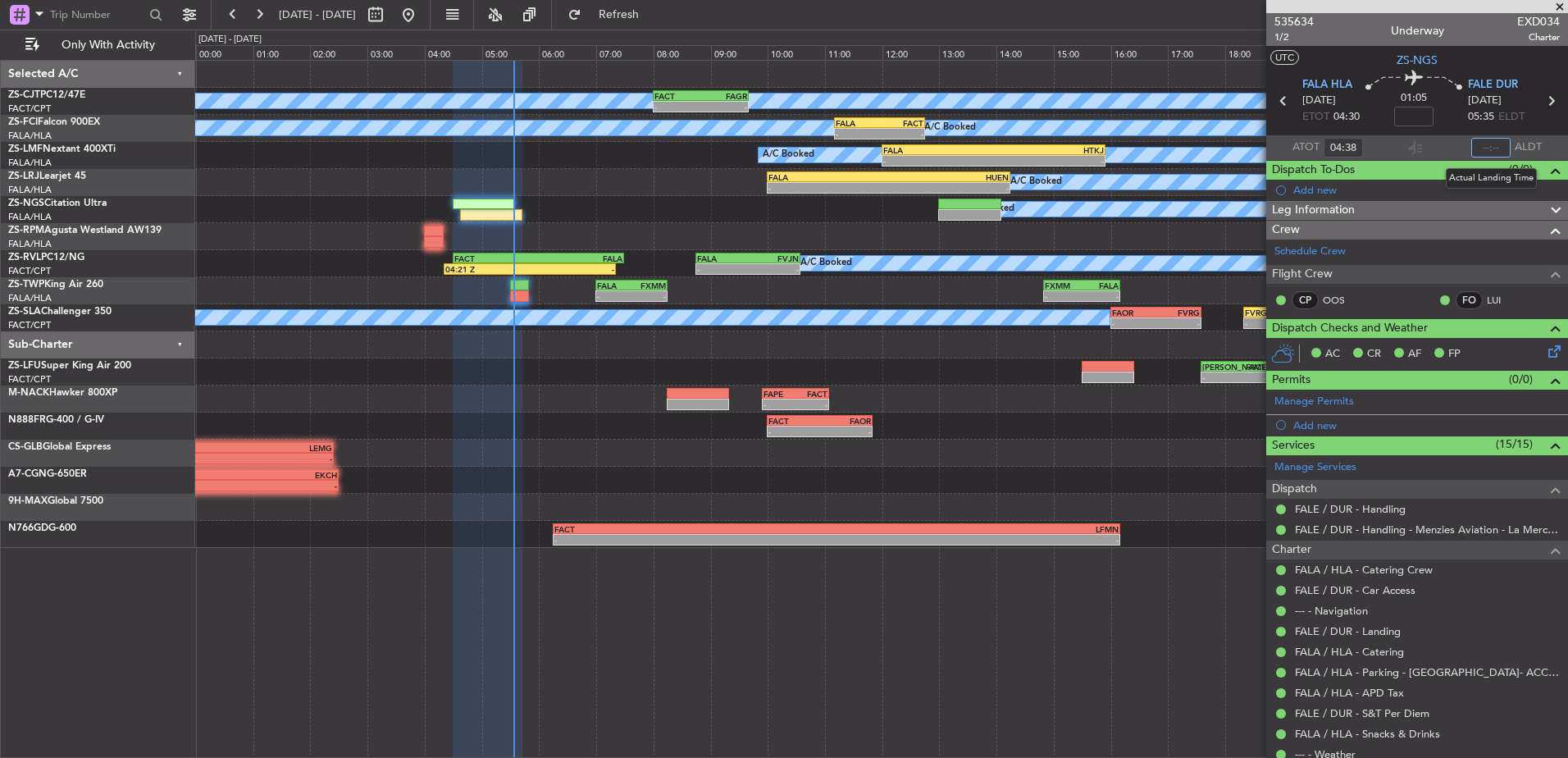
click at [1486, 142] on input "text" at bounding box center [1492, 148] width 39 height 20
type input "05:32"
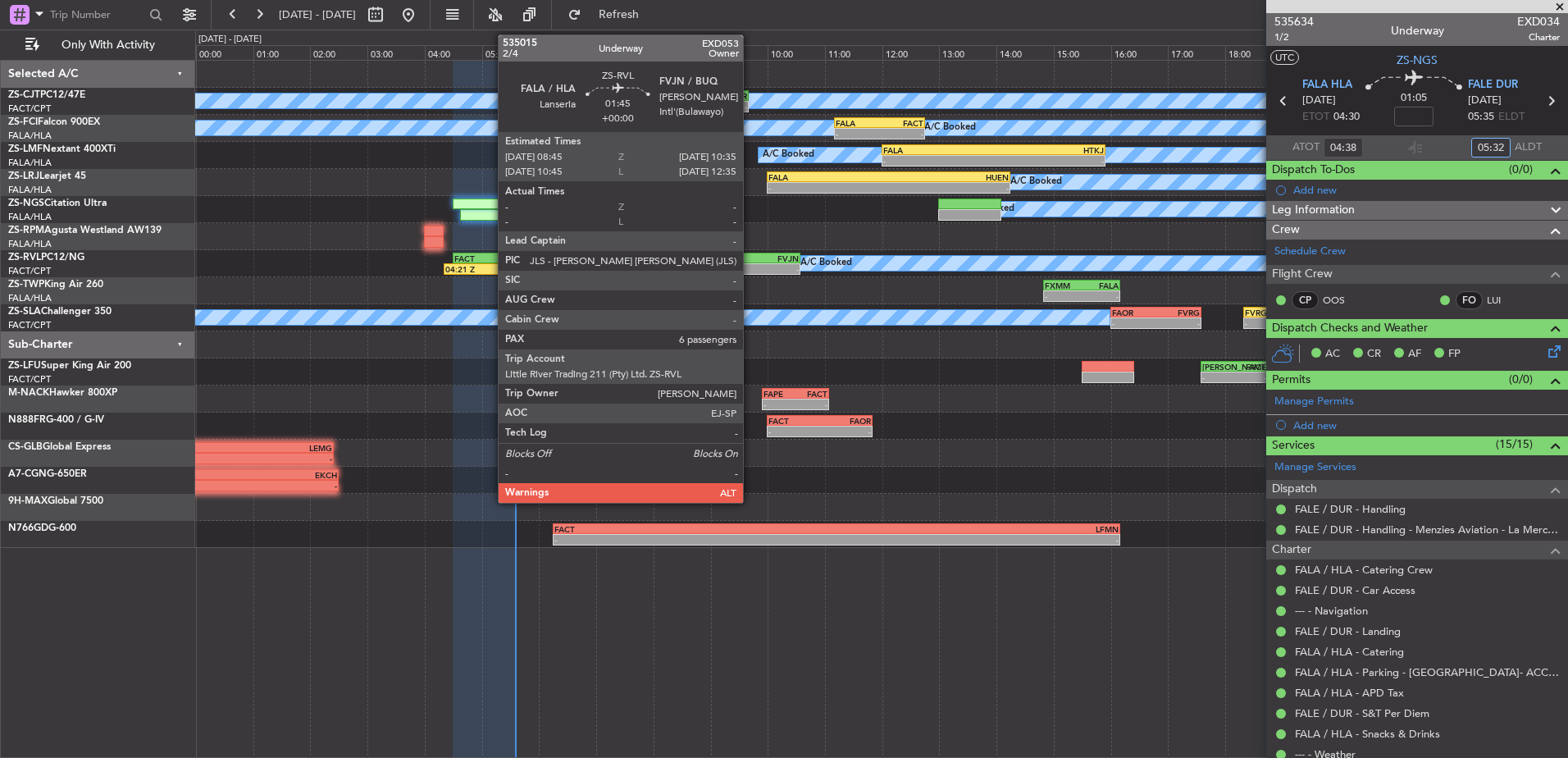
click at [750, 268] on div "-" at bounding box center [774, 269] width 51 height 10
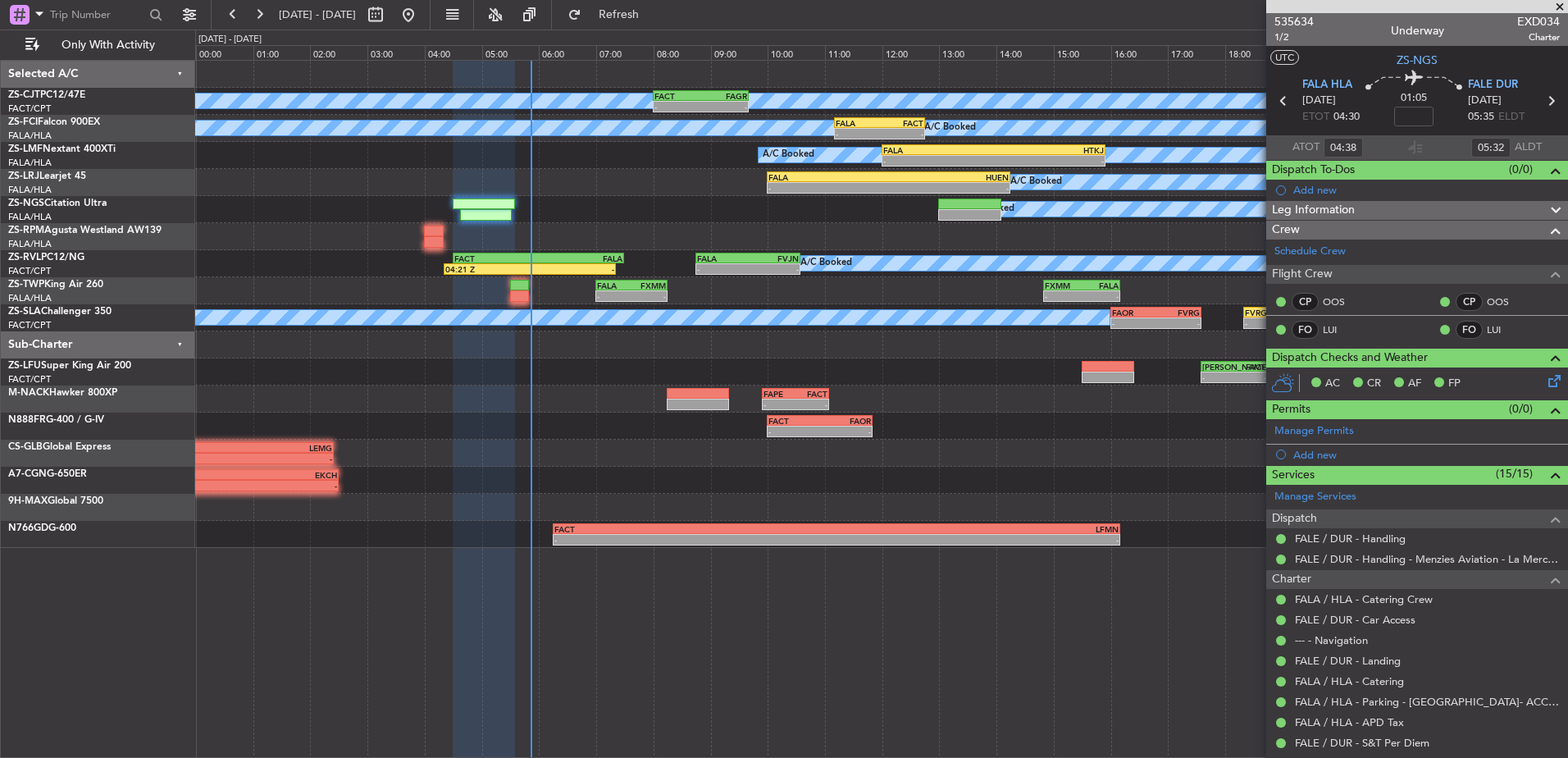
click at [1557, 6] on span at bounding box center [1560, 7] width 17 height 15
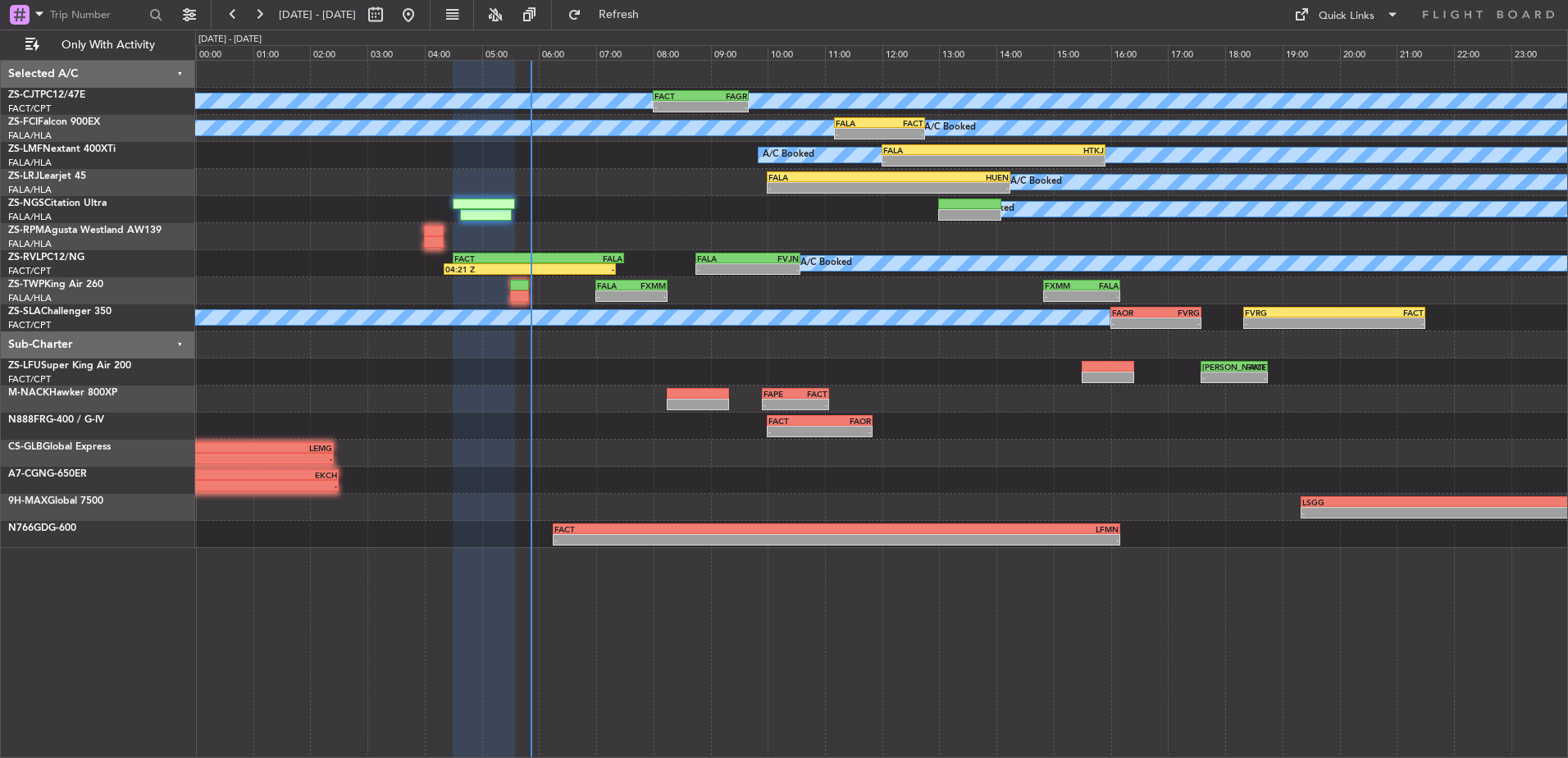
type input "0"
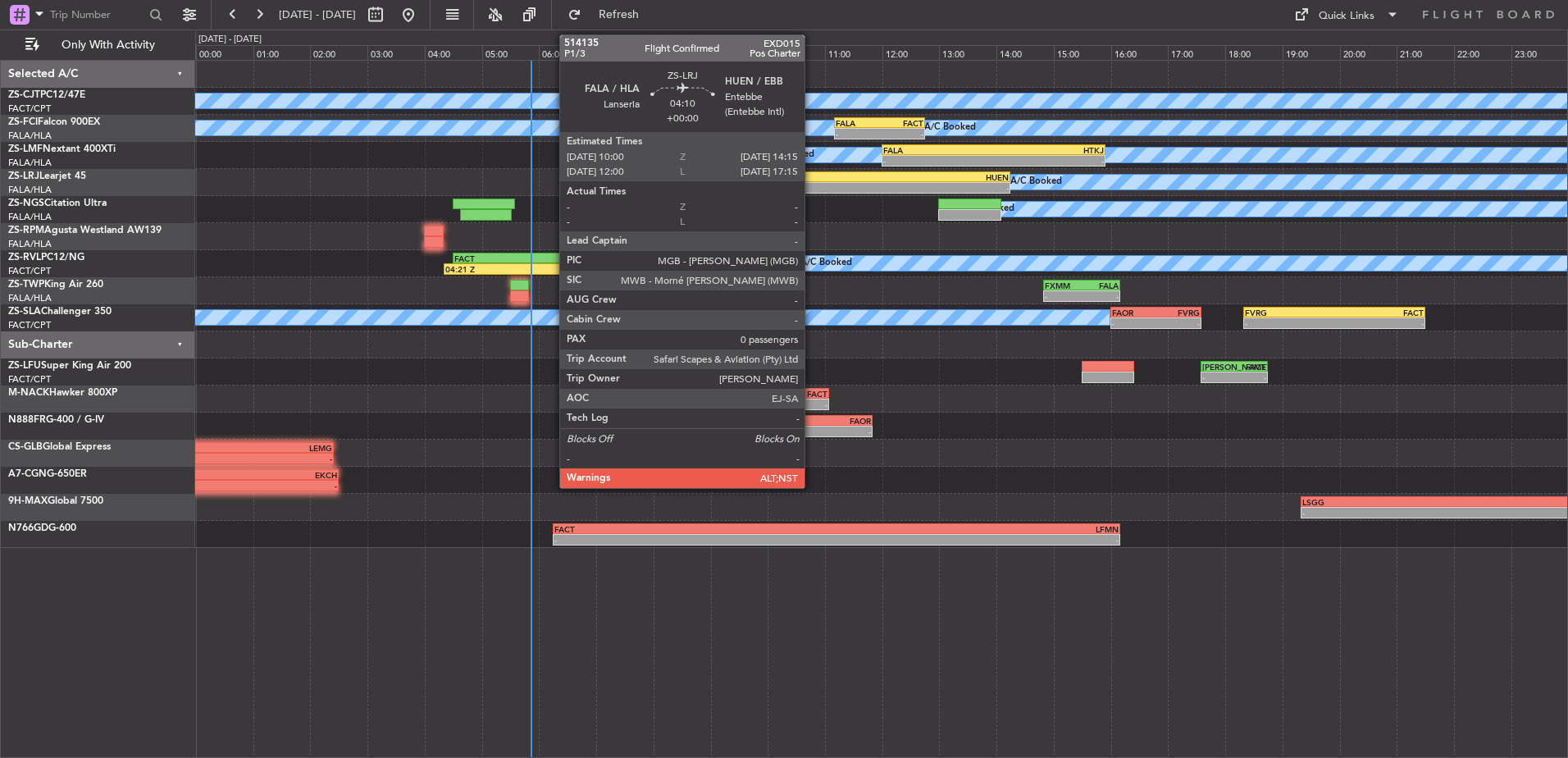
click at [812, 180] on div "FALA" at bounding box center [829, 177] width 119 height 10
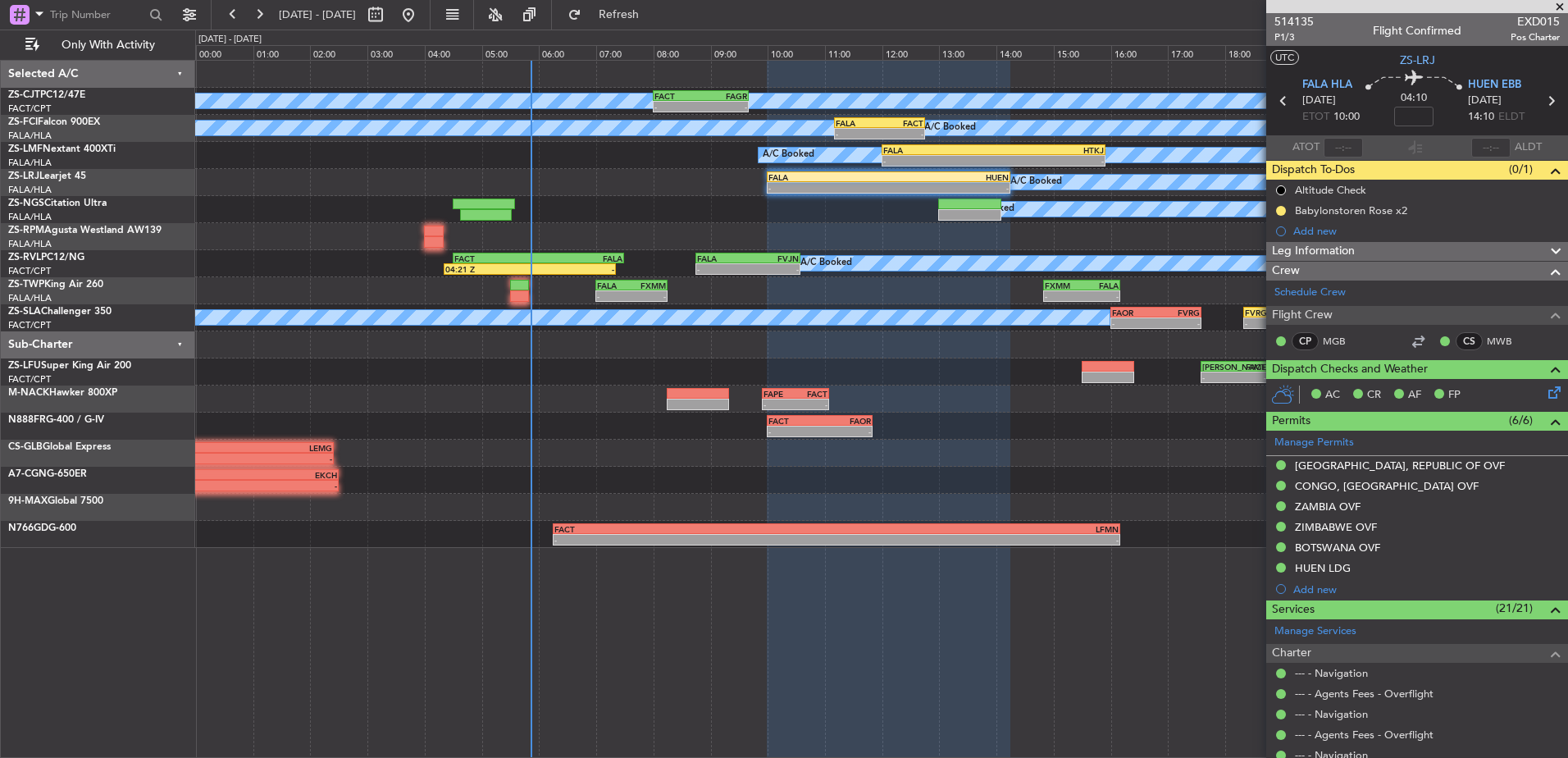
click at [1555, 6] on span at bounding box center [1560, 7] width 17 height 15
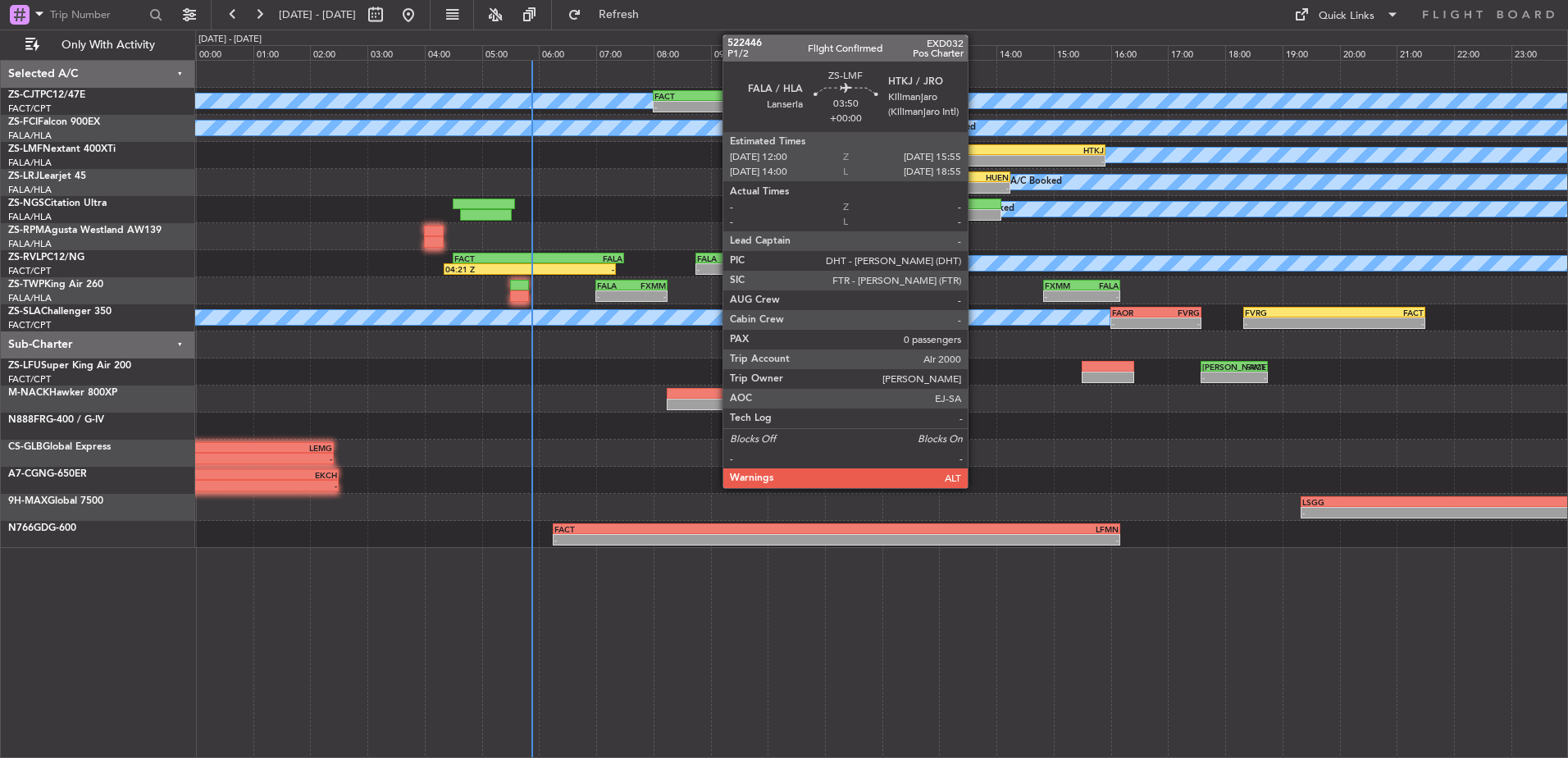
click at [975, 155] on div "- -" at bounding box center [993, 161] width 224 height 12
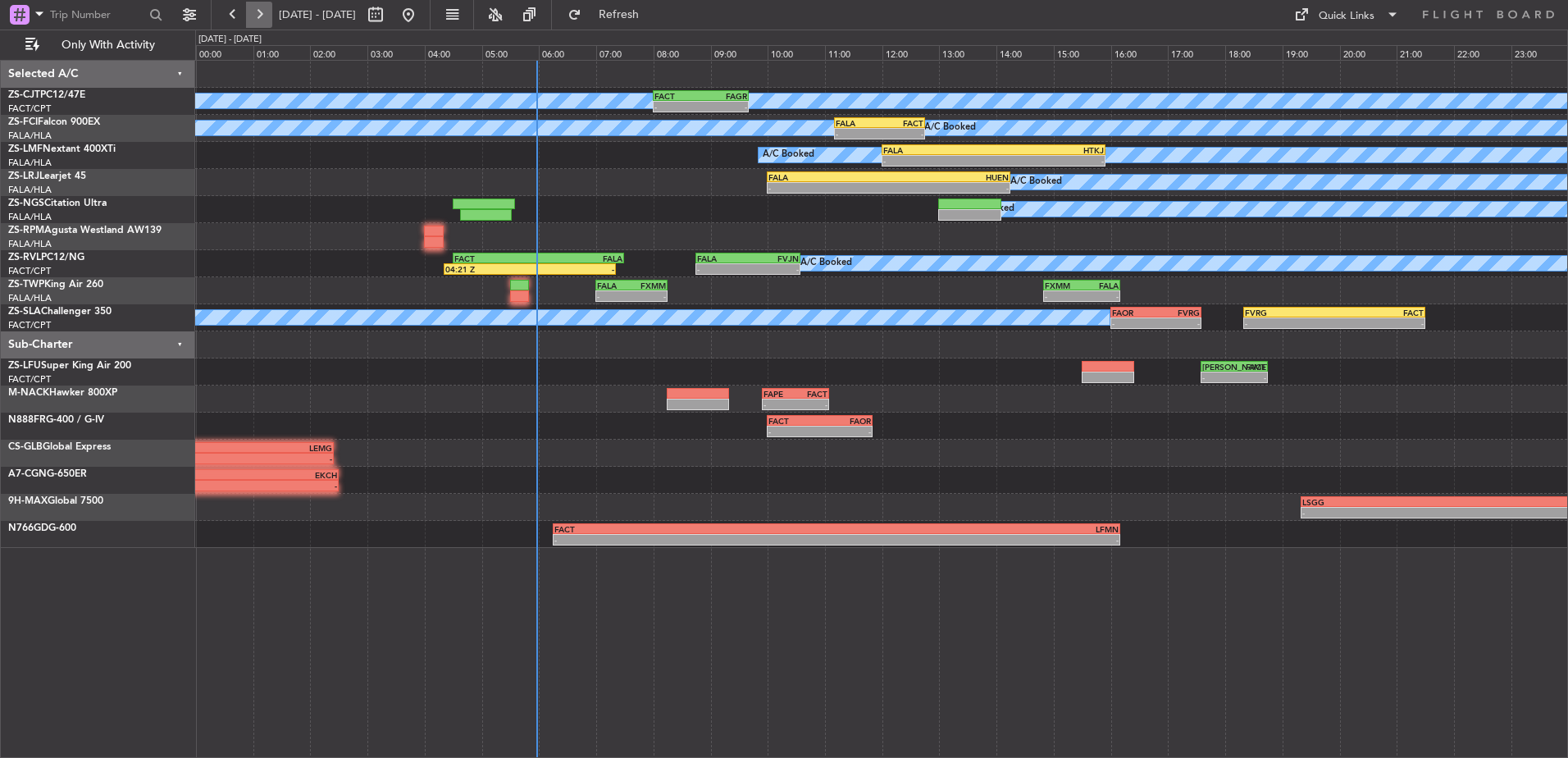
click at [250, 4] on button at bounding box center [259, 15] width 26 height 26
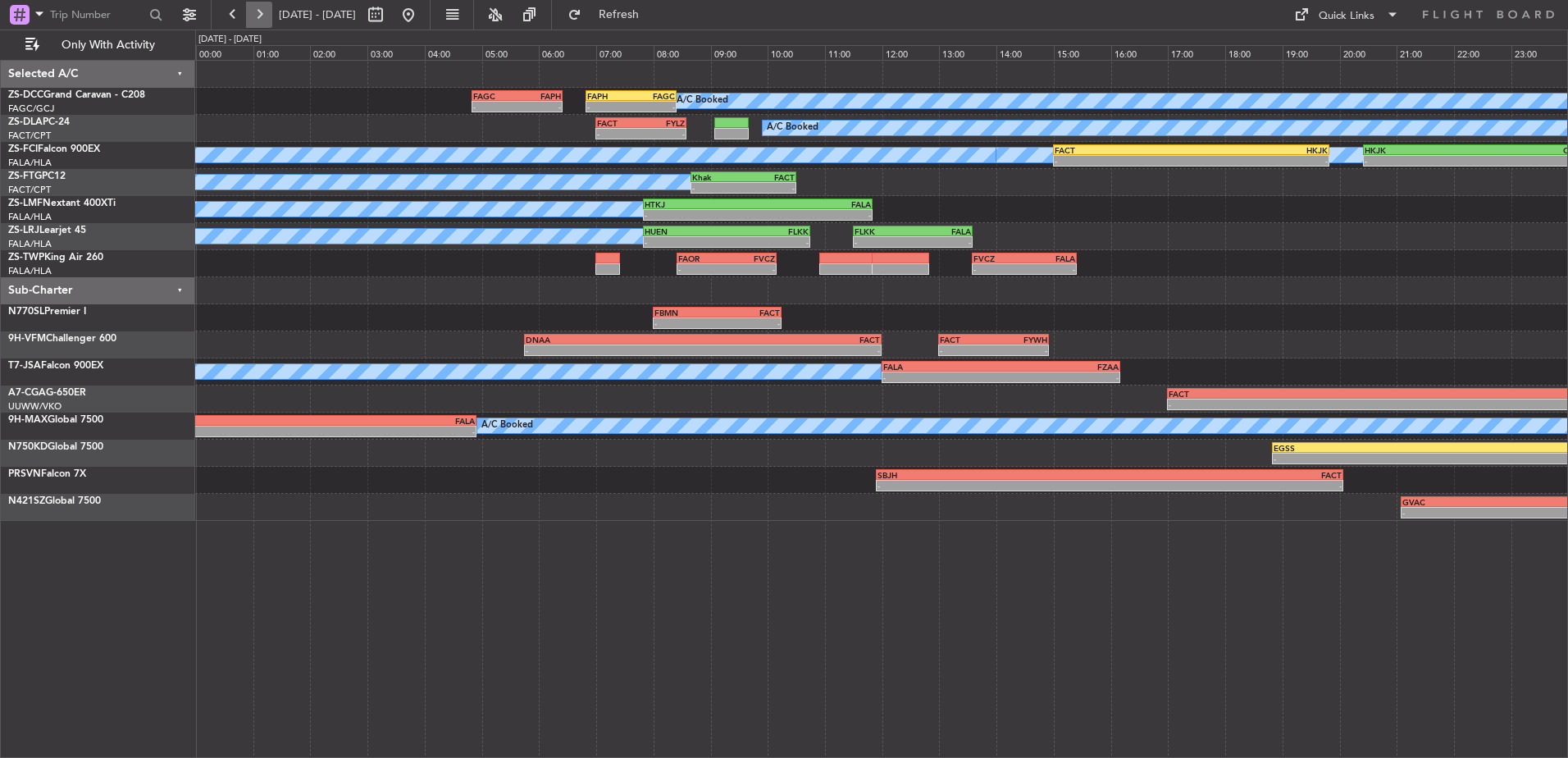
click at [263, 18] on button at bounding box center [259, 15] width 26 height 26
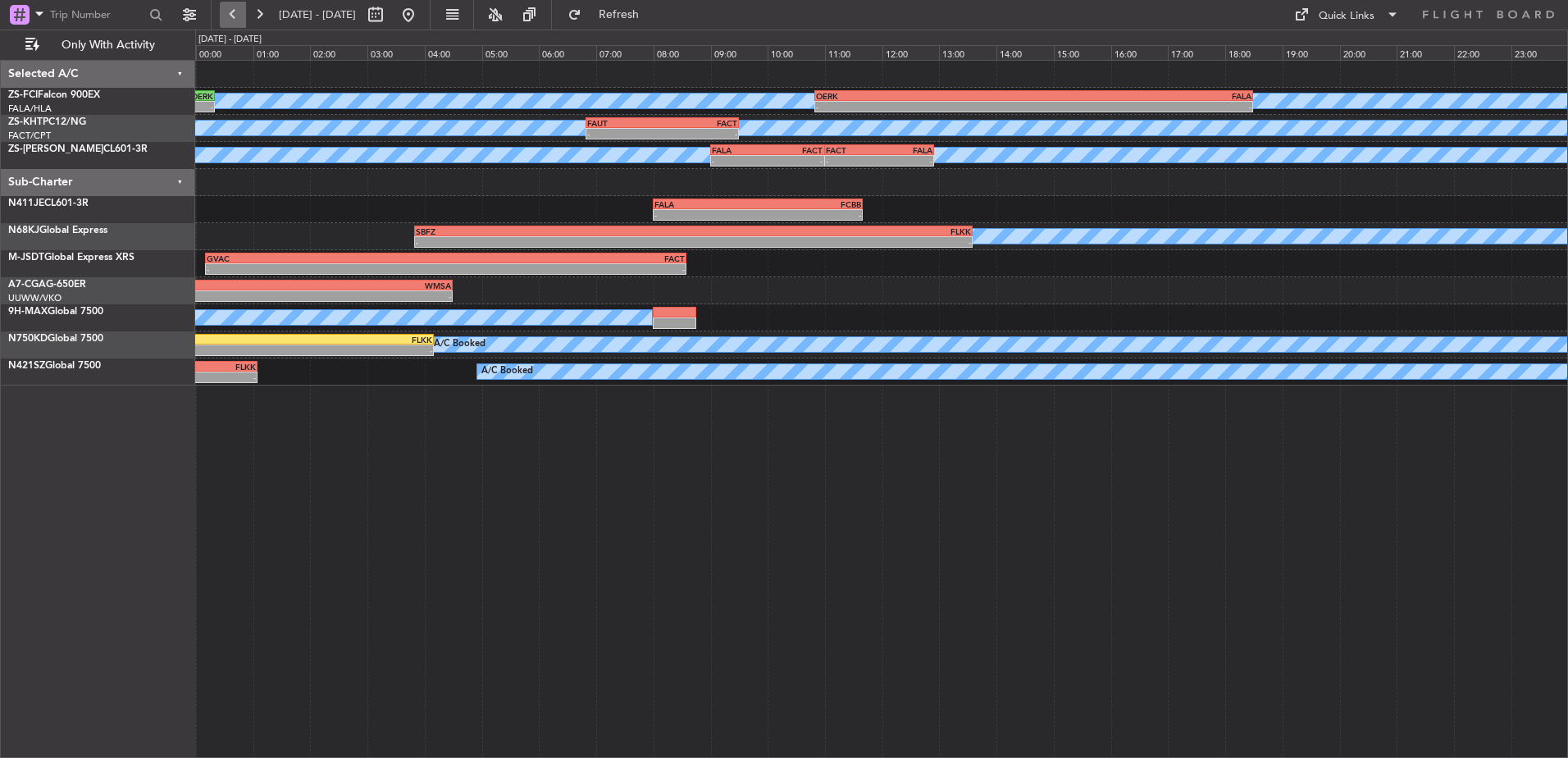
click at [236, 4] on button at bounding box center [232, 15] width 26 height 26
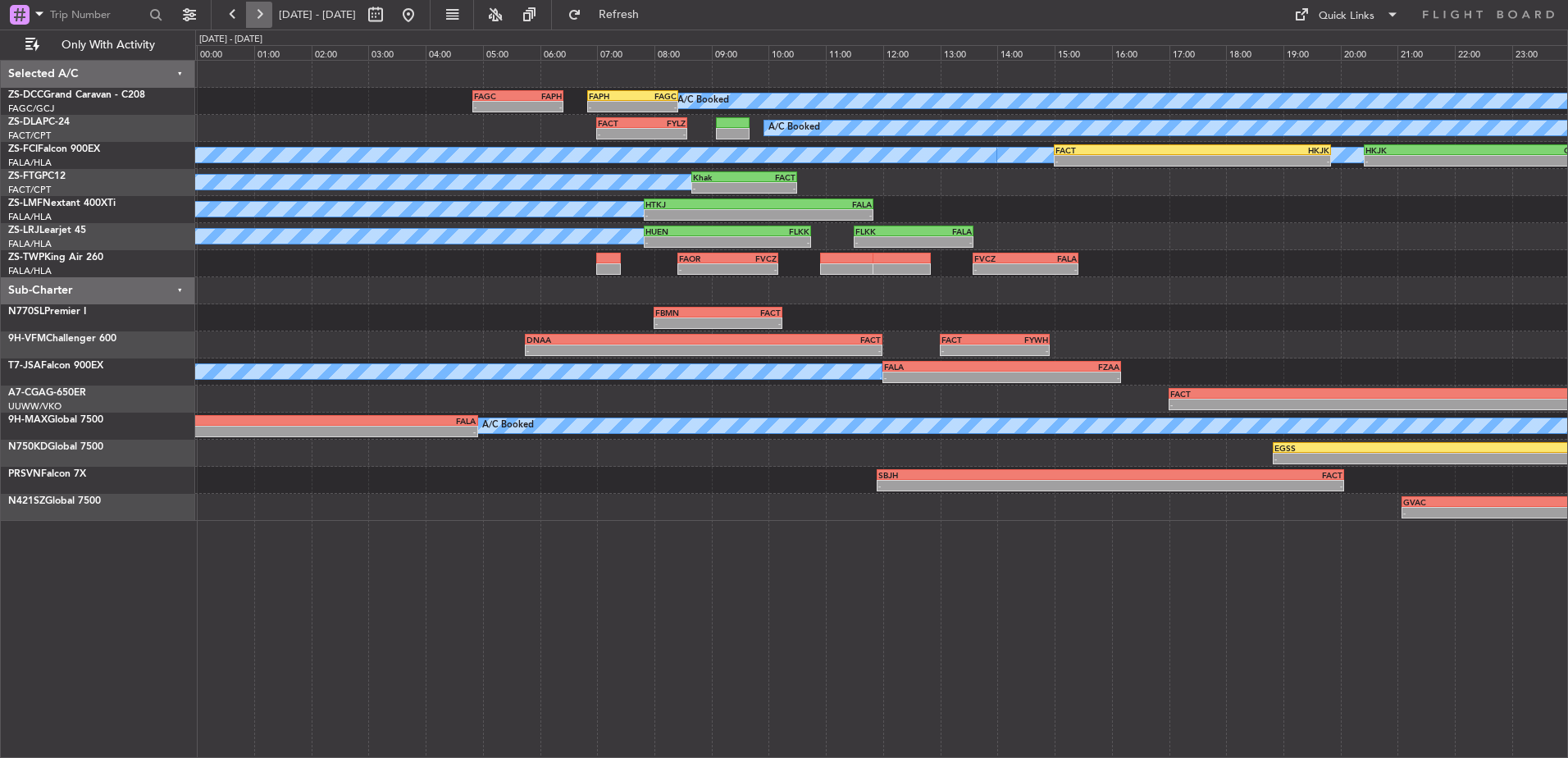
click at [270, 18] on button at bounding box center [259, 15] width 26 height 26
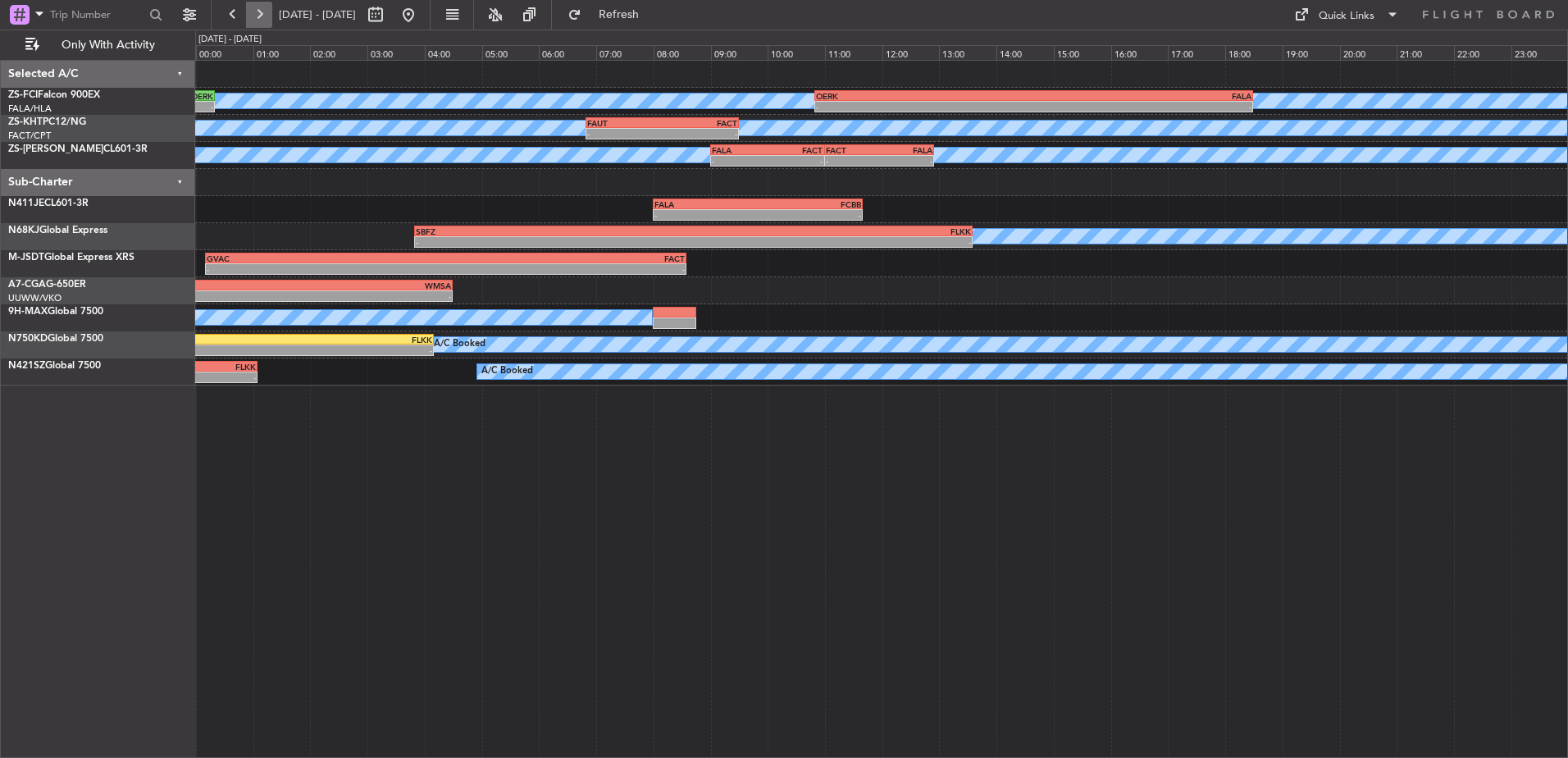
click at [270, 18] on button at bounding box center [259, 15] width 26 height 26
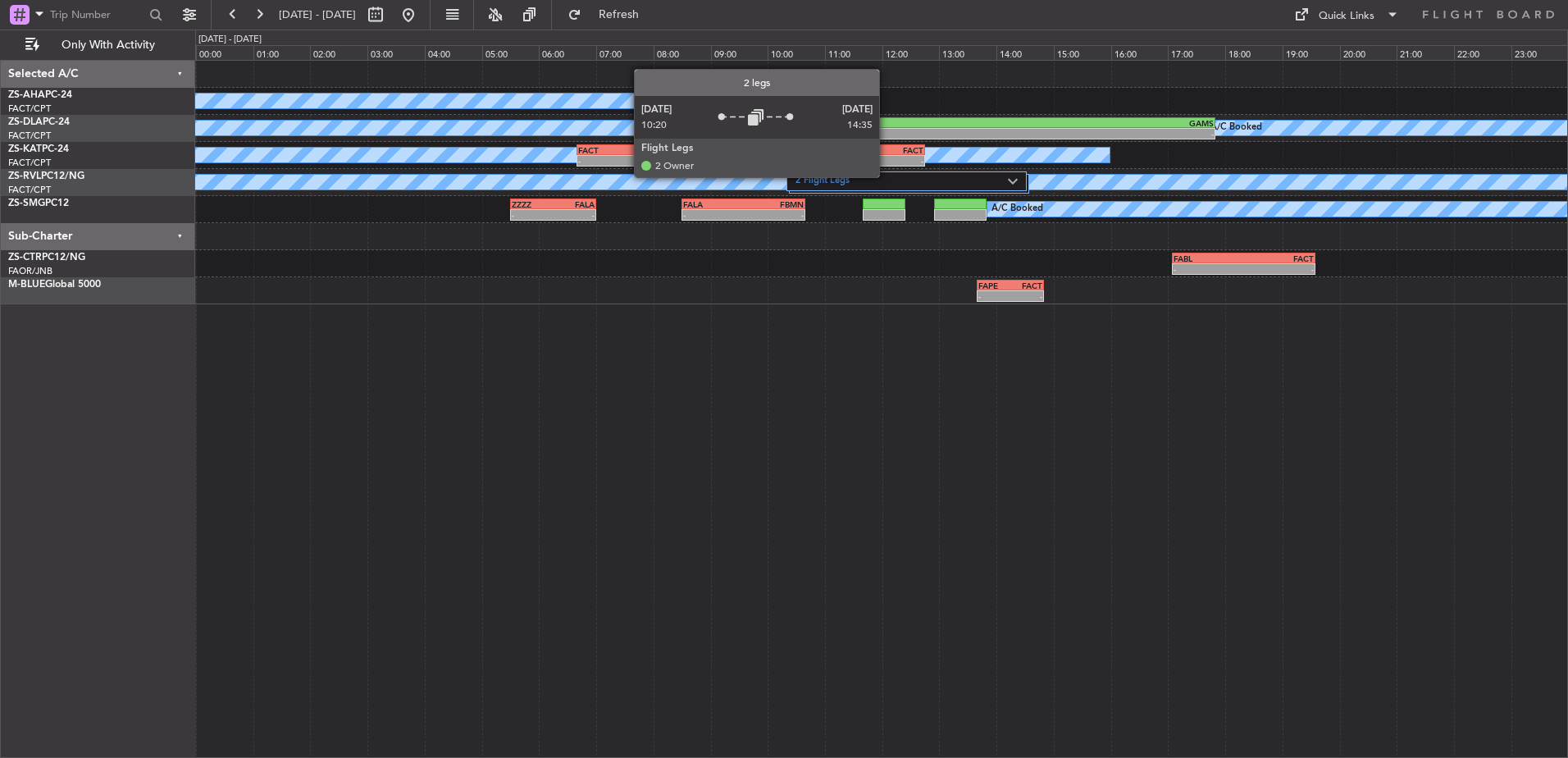
click at [886, 176] on label "2 Flight Legs" at bounding box center [902, 181] width 214 height 14
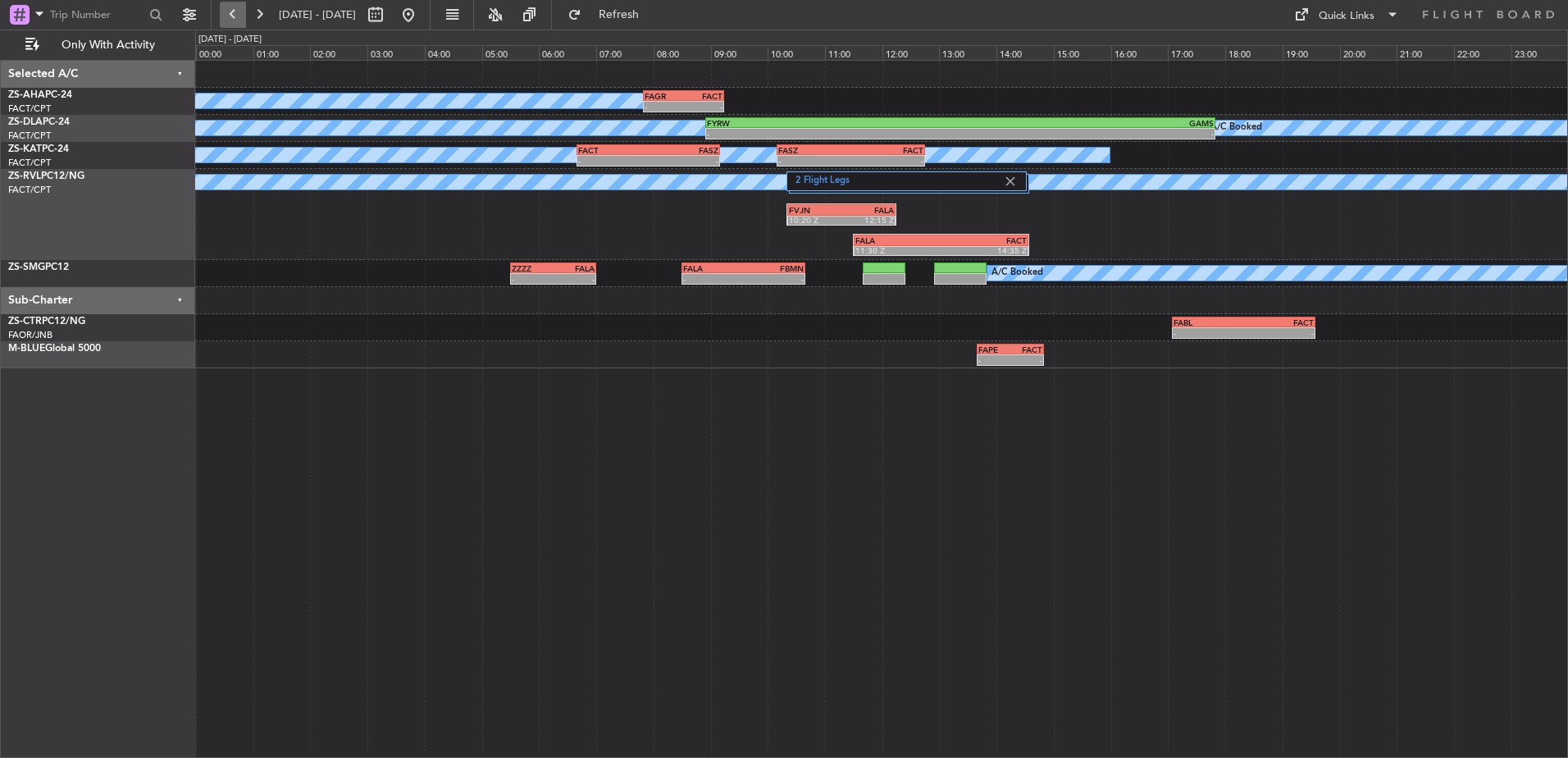
click at [237, 17] on button at bounding box center [232, 15] width 26 height 26
click at [234, 8] on button at bounding box center [232, 15] width 26 height 26
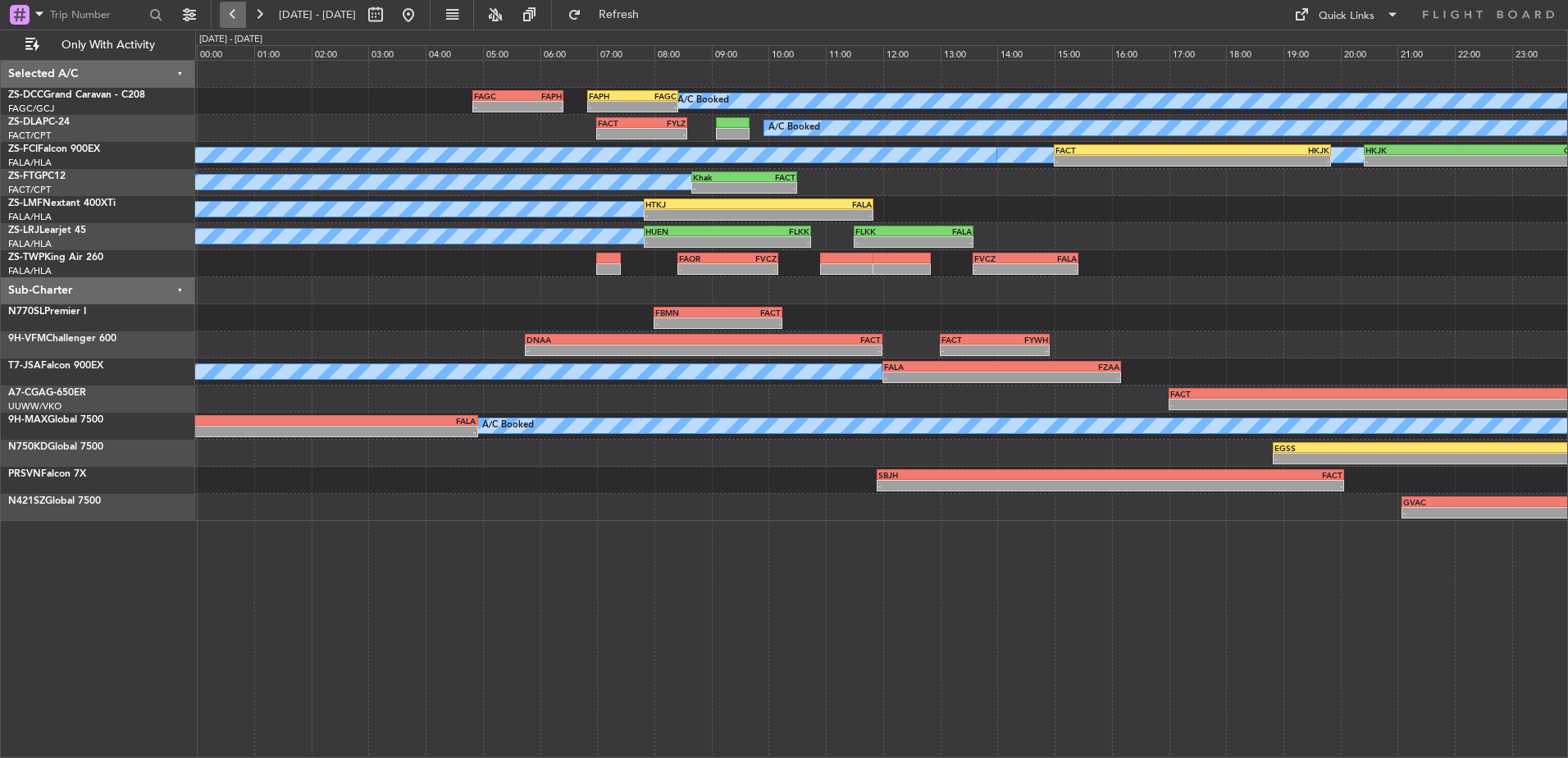
click at [234, 8] on button at bounding box center [232, 15] width 26 height 26
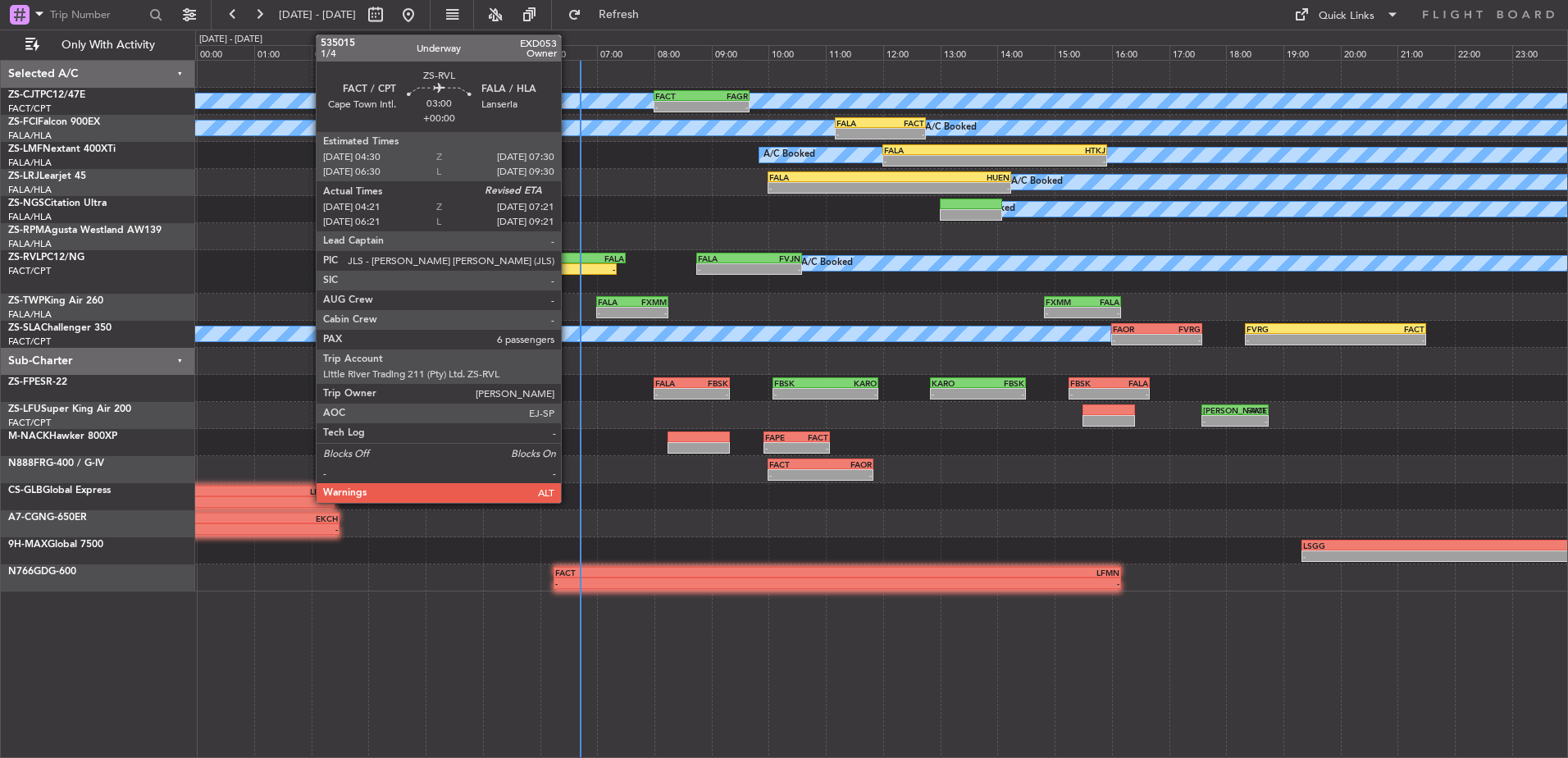
click at [568, 258] on div "FALA" at bounding box center [582, 259] width 84 height 10
